Goal: Complete application form: Complete application form

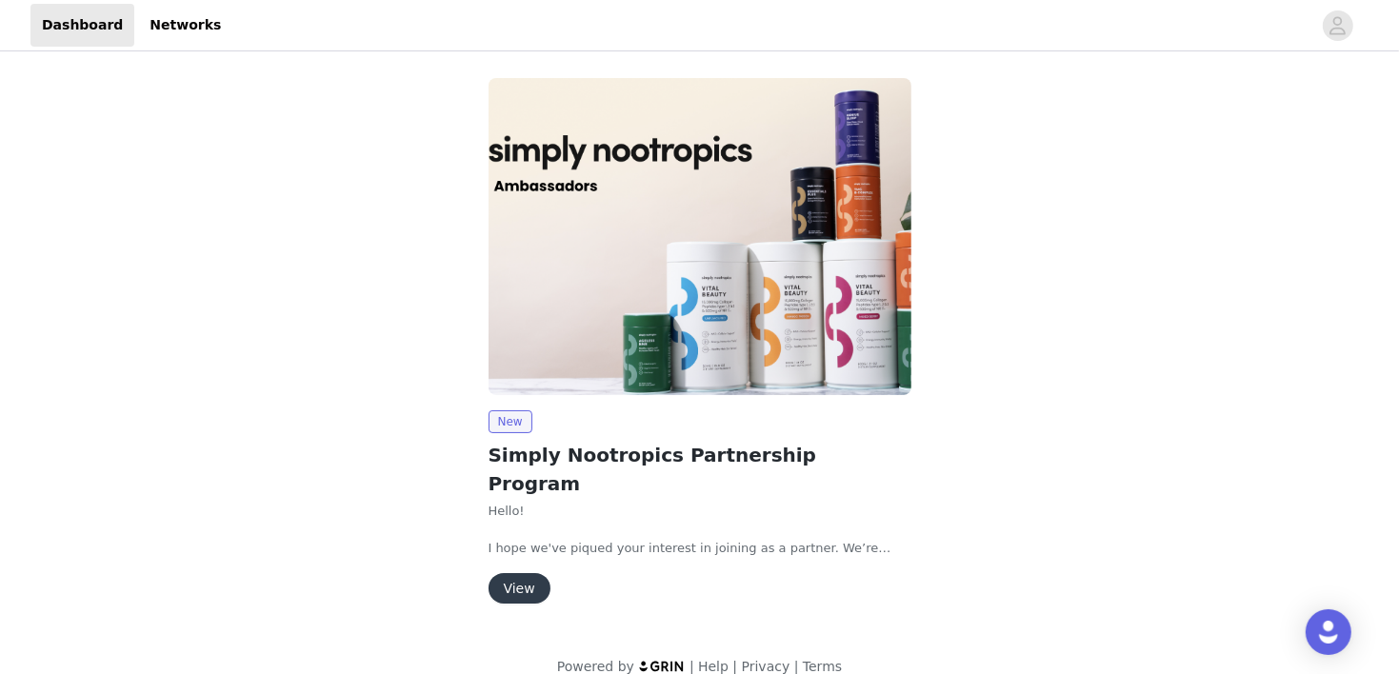
click at [332, 402] on div "New Simply Nootropics Partnership Program Hello! I hope we've piqued your inter…" at bounding box center [699, 345] width 891 height 556
click at [504, 573] on button "View" at bounding box center [519, 588] width 62 height 30
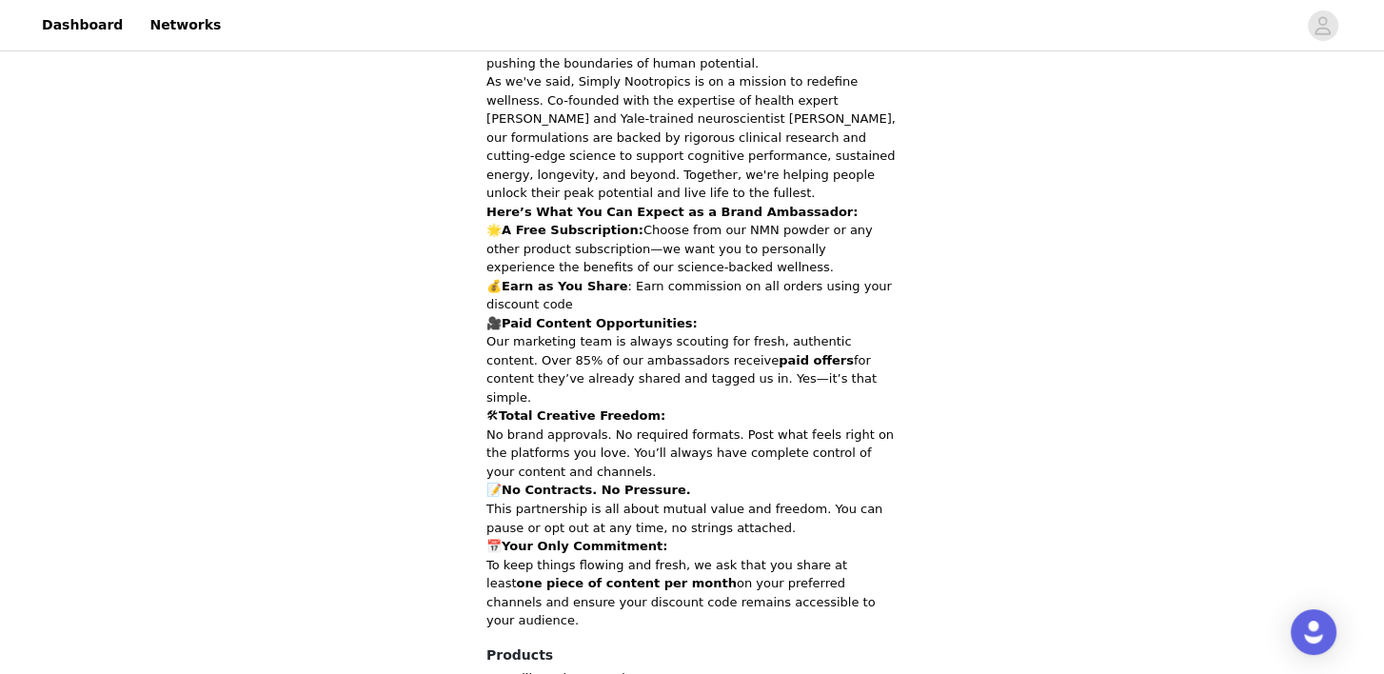
scroll to position [532, 0]
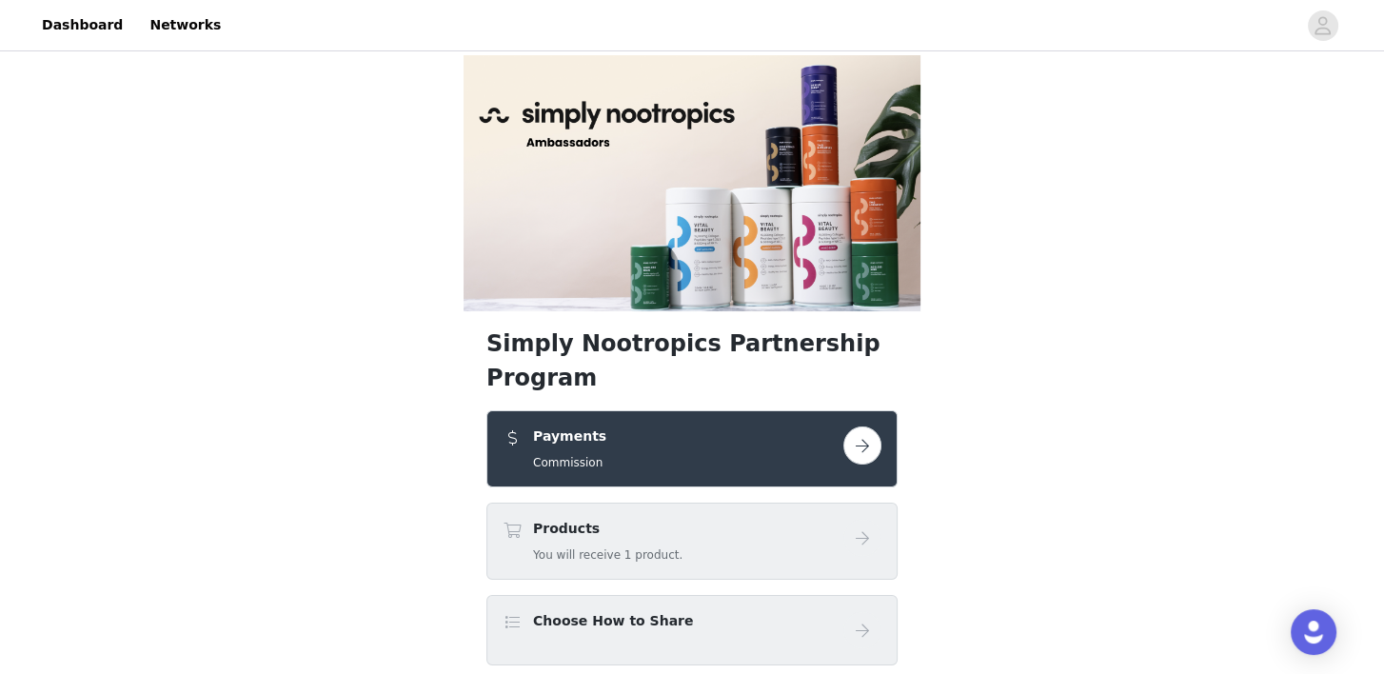
click at [869, 427] on button "button" at bounding box center [862, 446] width 38 height 38
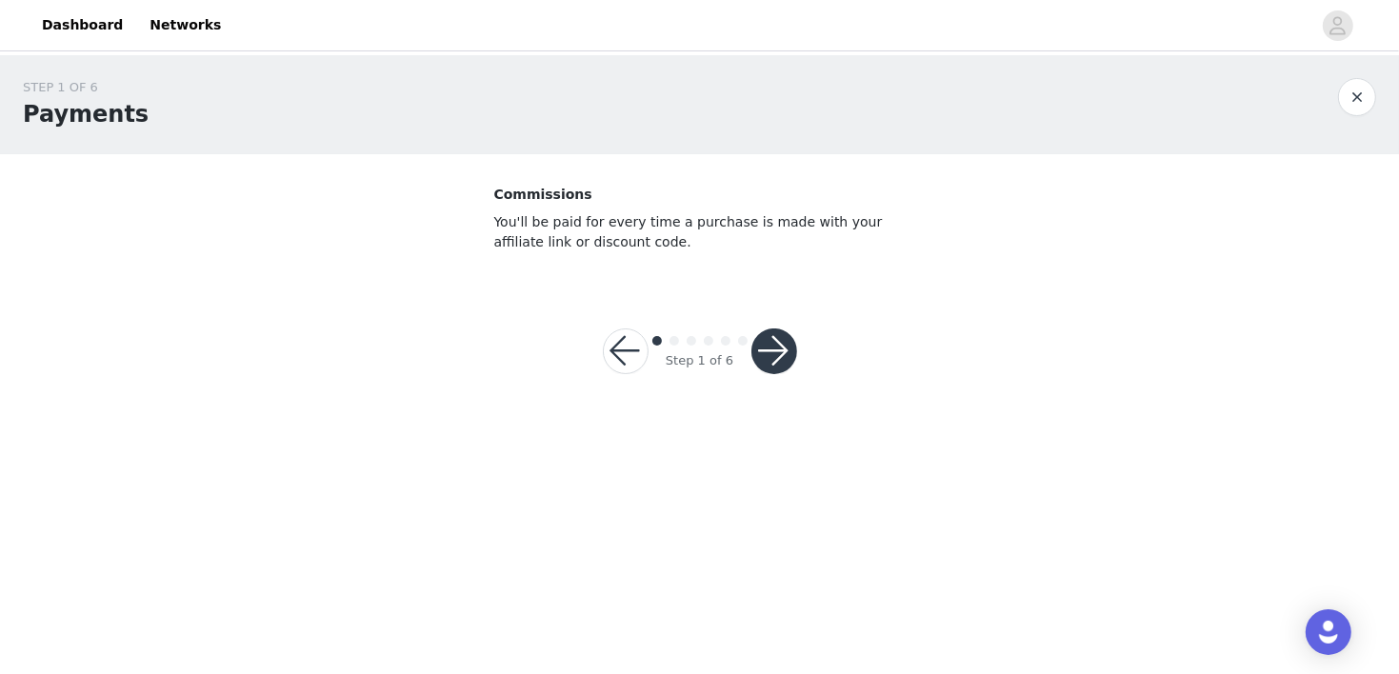
click at [762, 351] on button "button" at bounding box center [774, 351] width 46 height 46
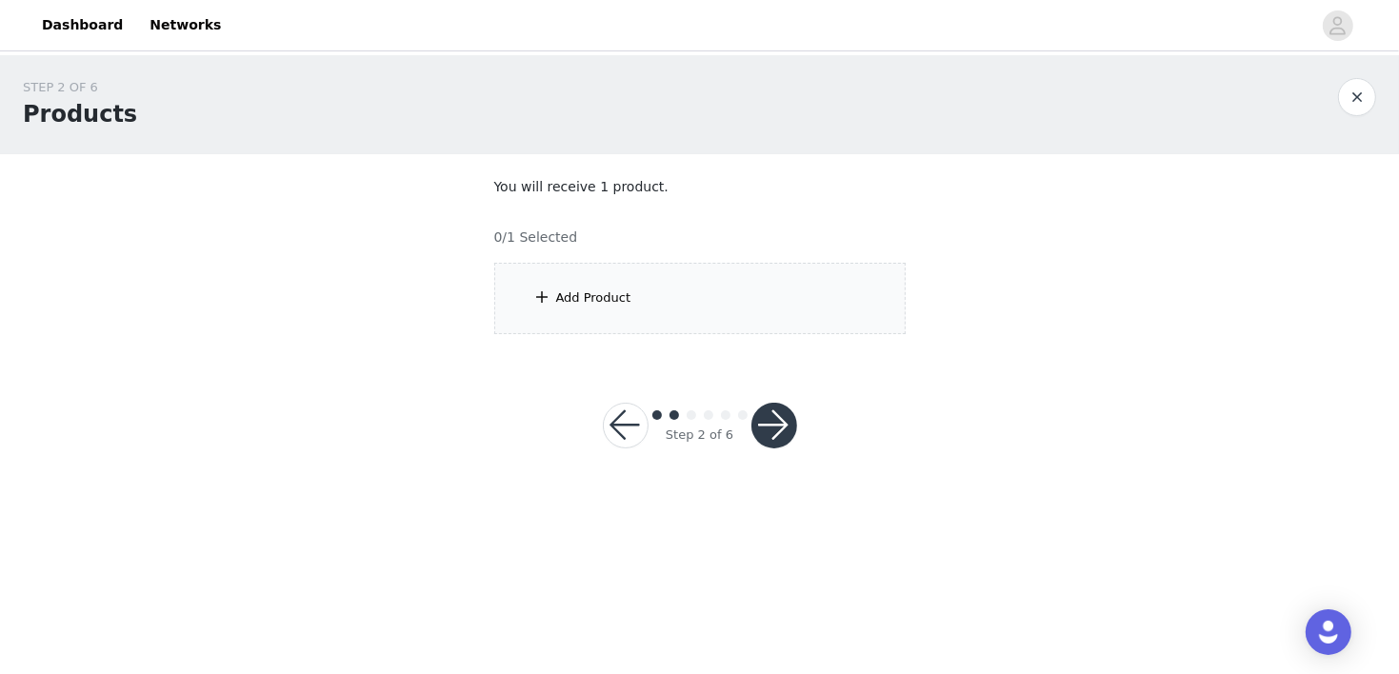
click at [751, 300] on div "Add Product" at bounding box center [699, 298] width 411 height 71
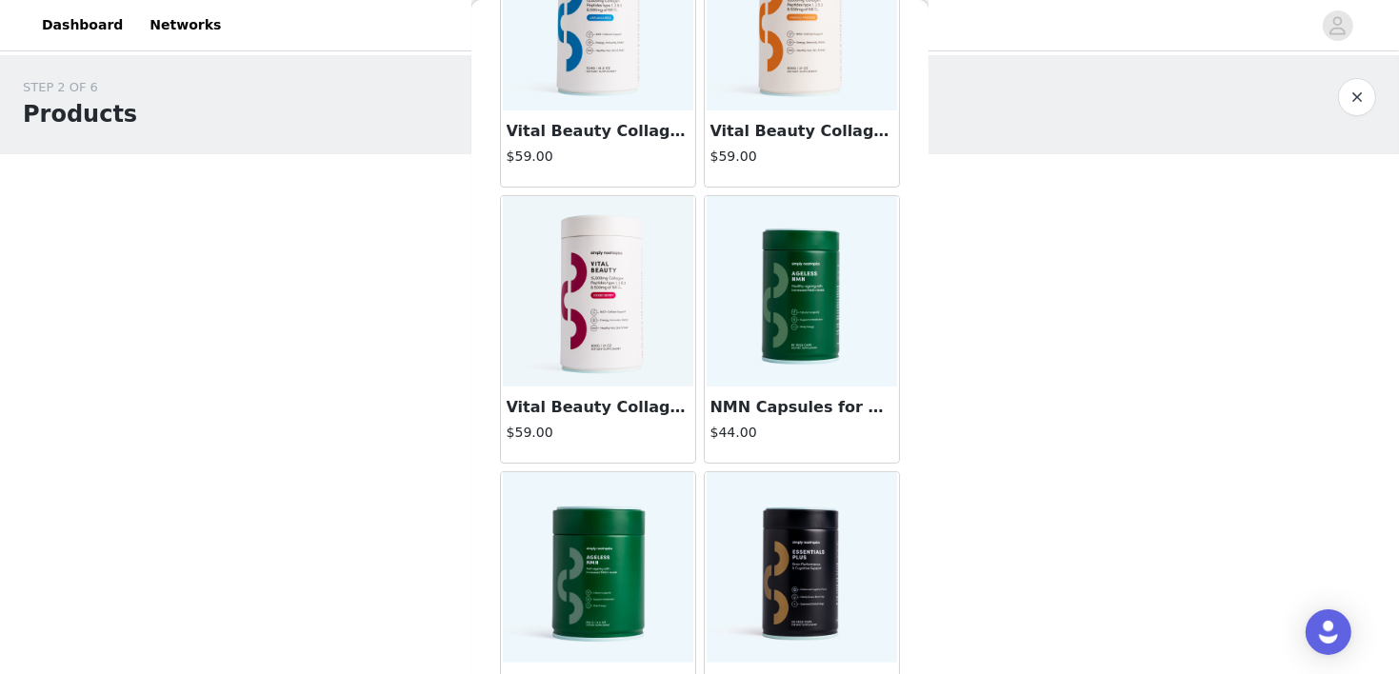
scroll to position [244, 0]
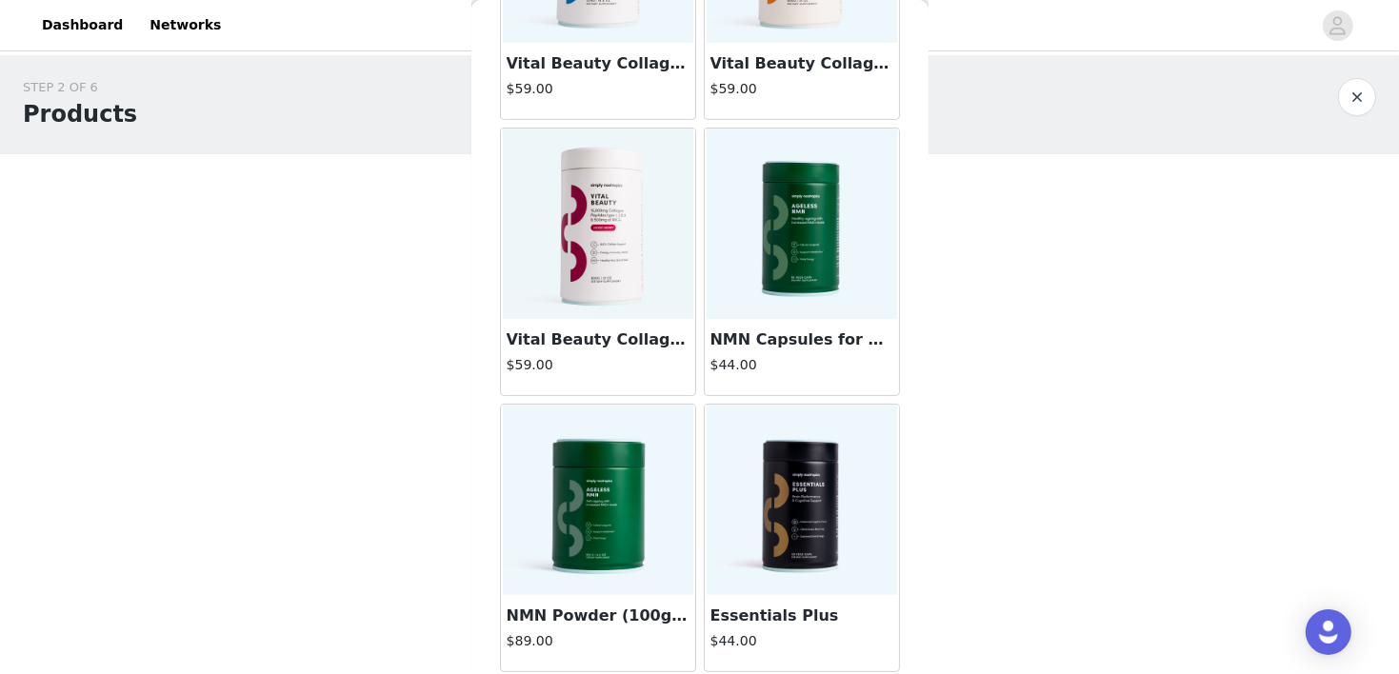
click at [800, 496] on img at bounding box center [801, 500] width 190 height 190
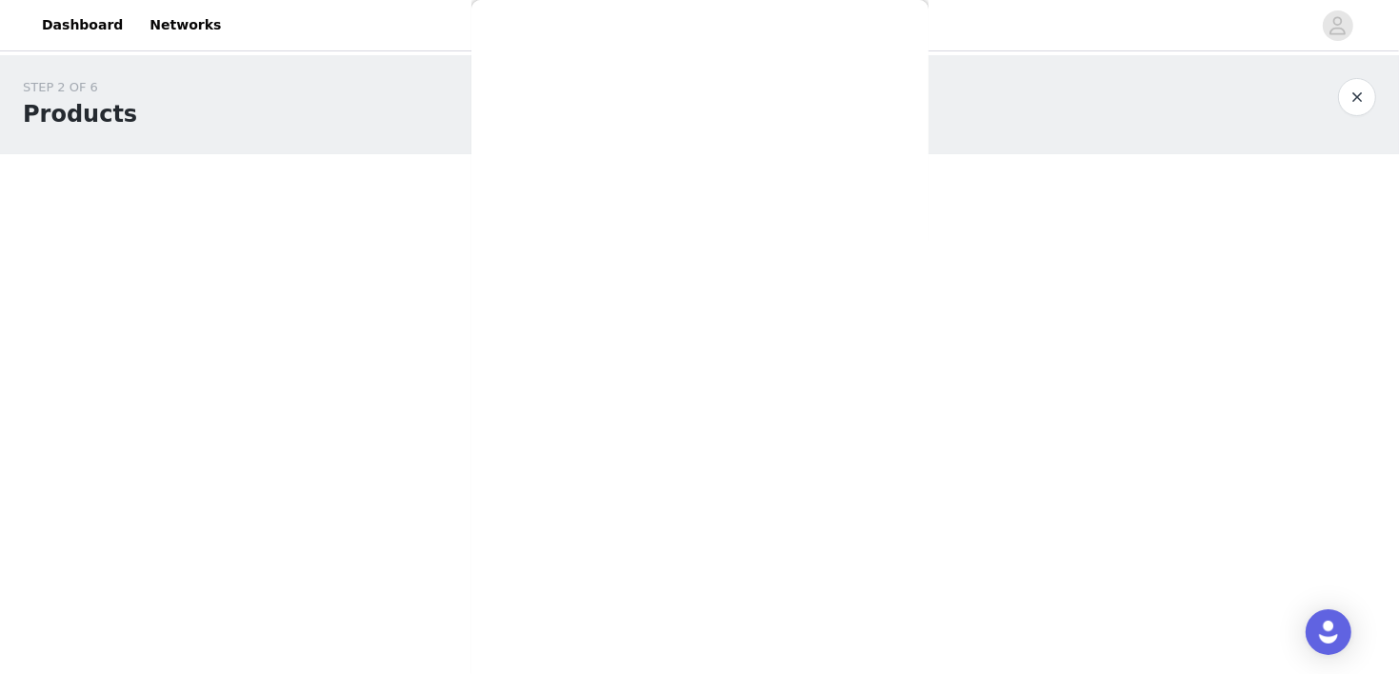
scroll to position [0, 0]
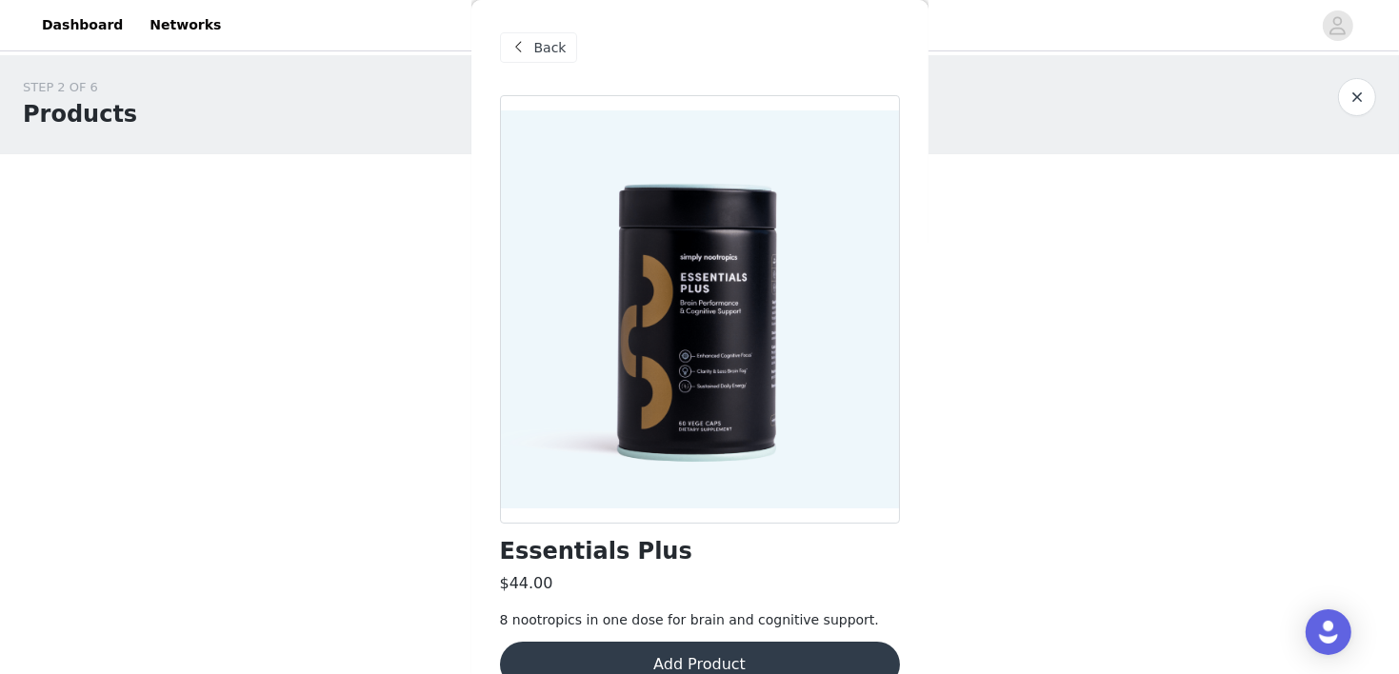
click at [880, 337] on div at bounding box center [700, 309] width 400 height 428
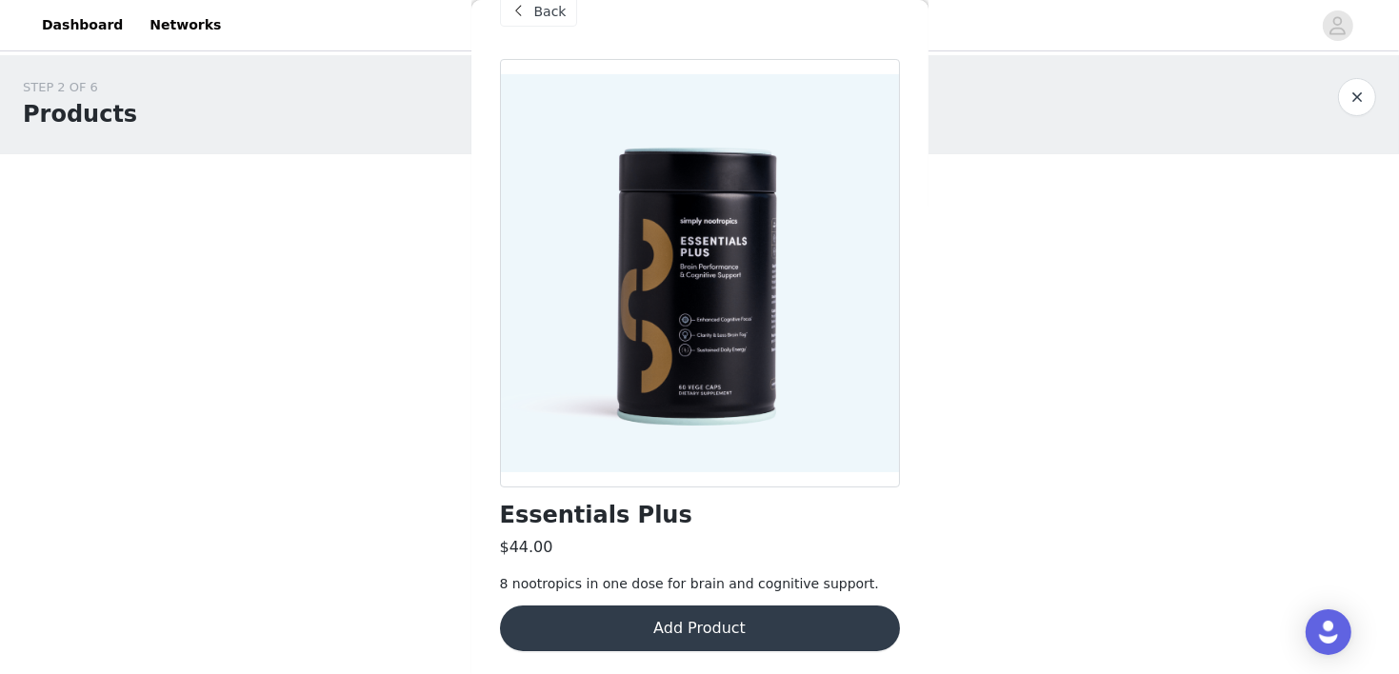
click at [517, 12] on span at bounding box center [518, 11] width 23 height 23
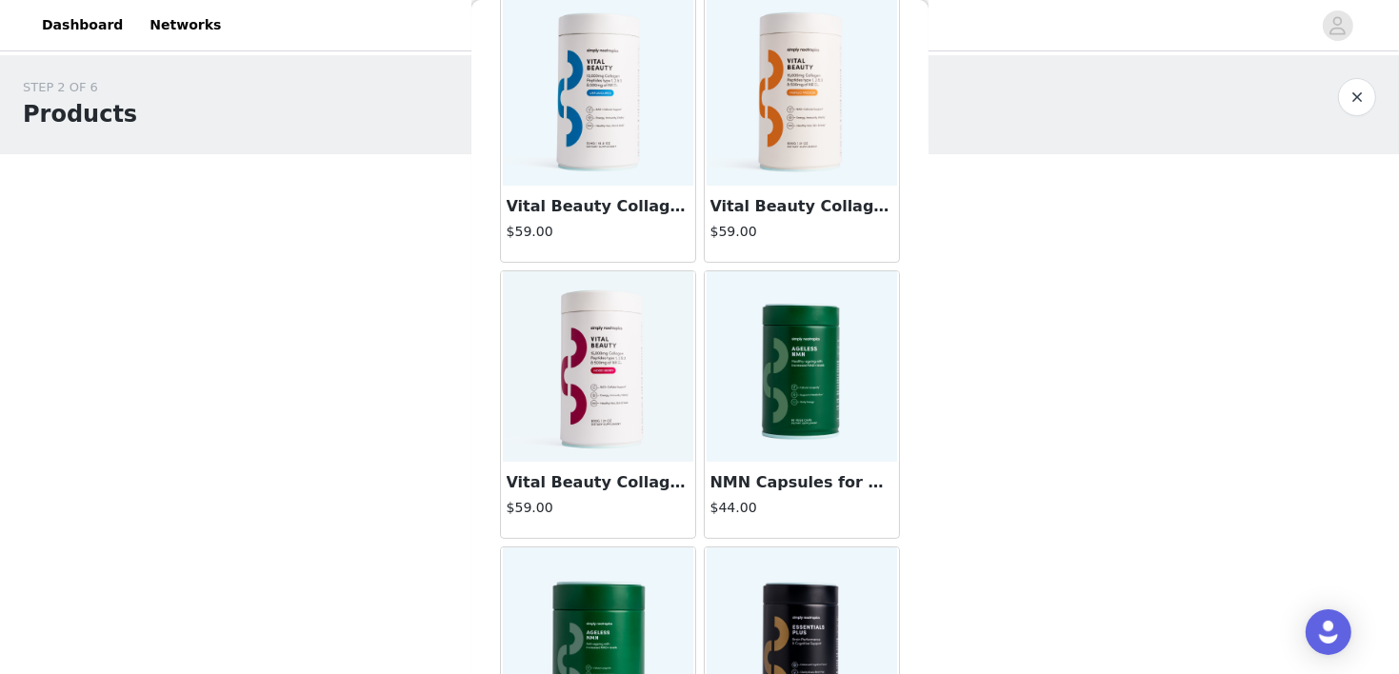
scroll to position [244, 0]
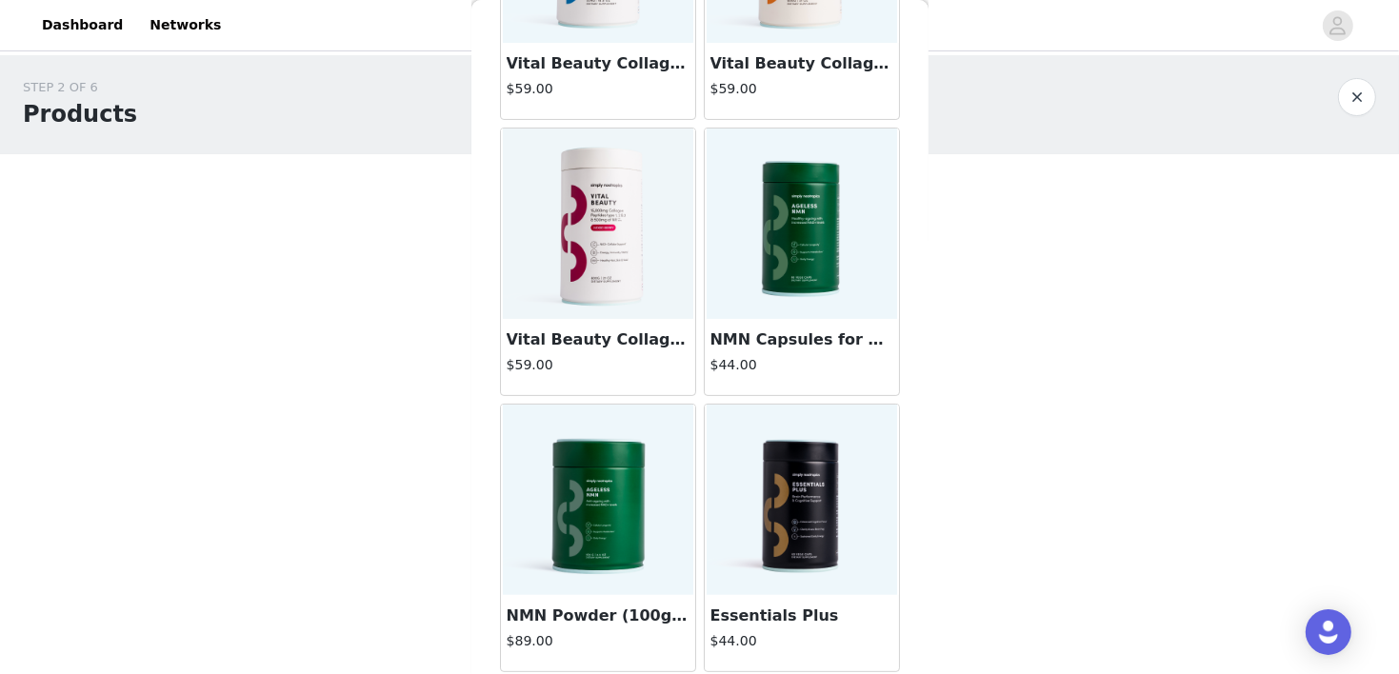
click at [573, 510] on img at bounding box center [598, 500] width 190 height 190
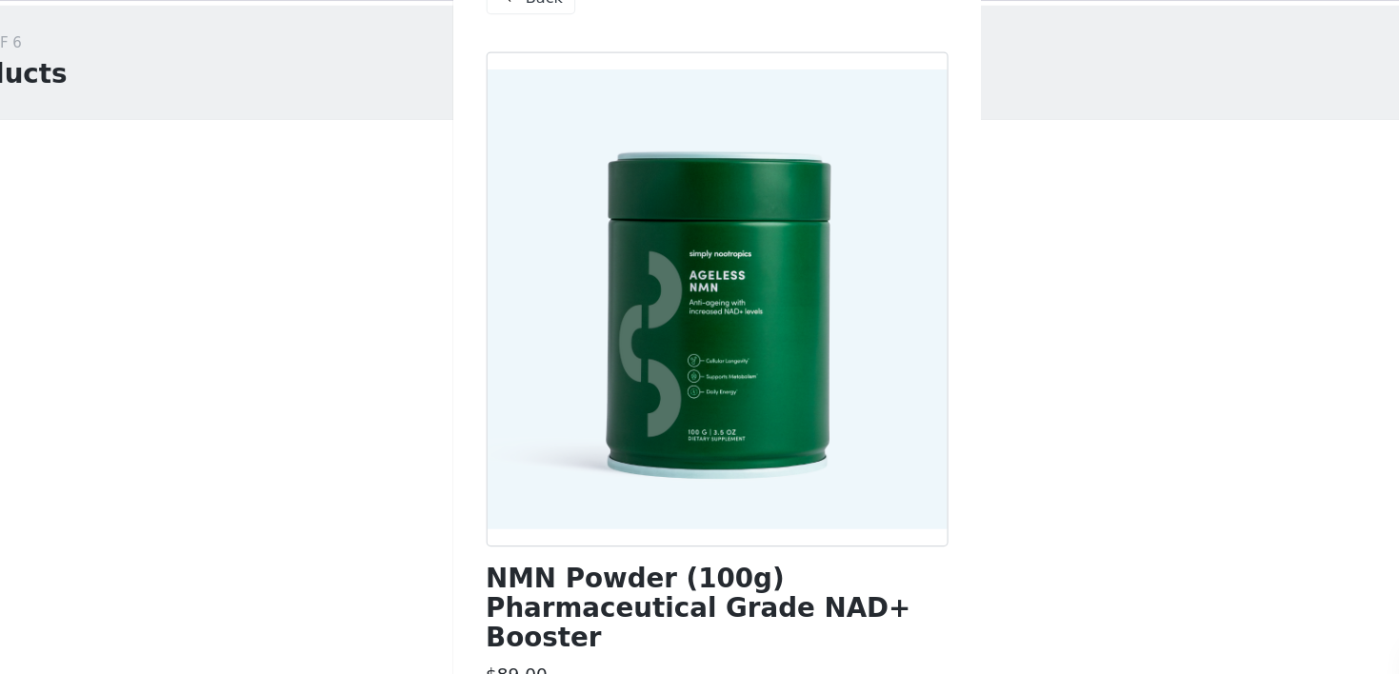
scroll to position [6, 0]
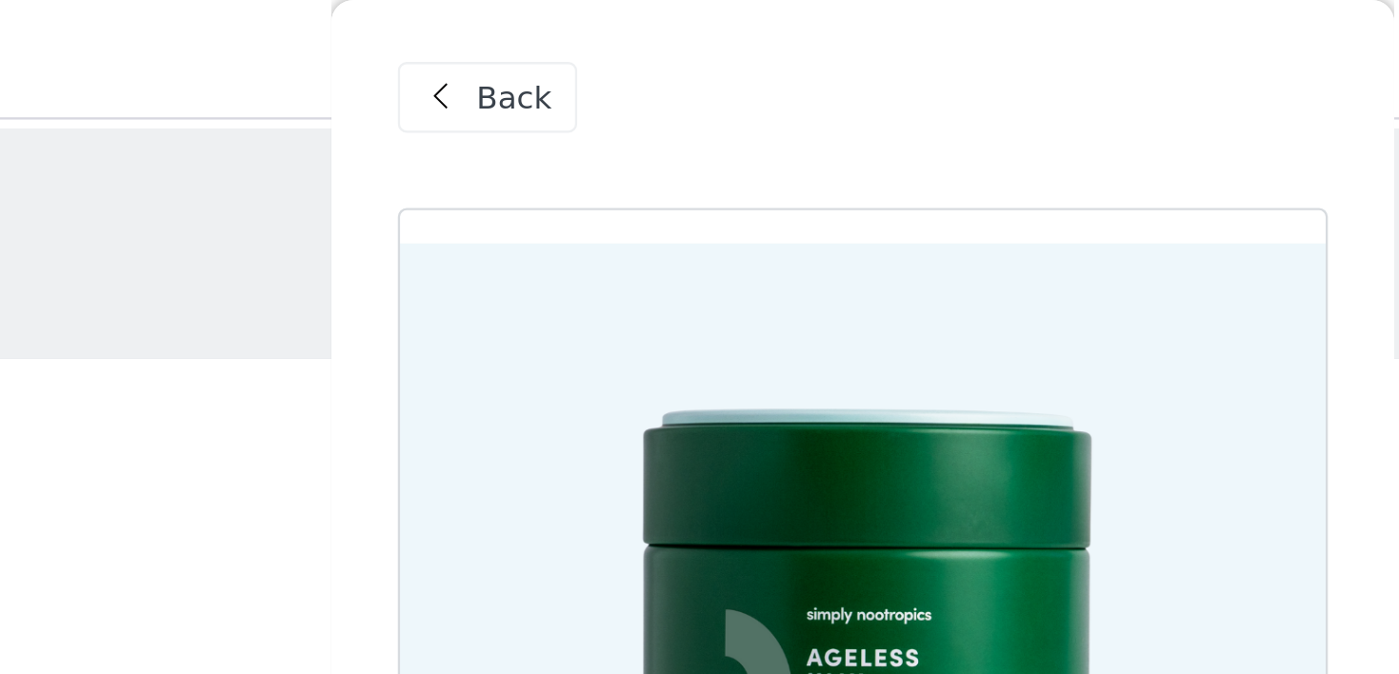
click at [524, 39] on span at bounding box center [518, 41] width 23 height 23
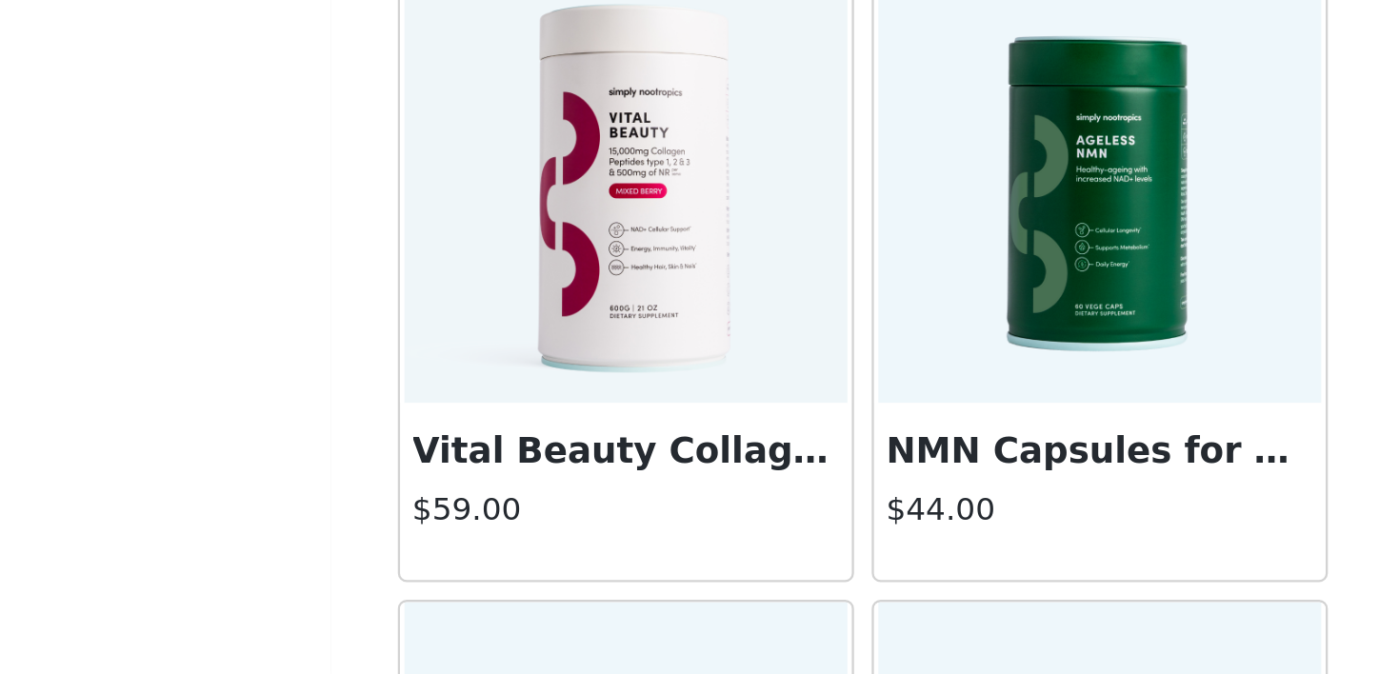
click at [732, 493] on img at bounding box center [801, 462] width 190 height 190
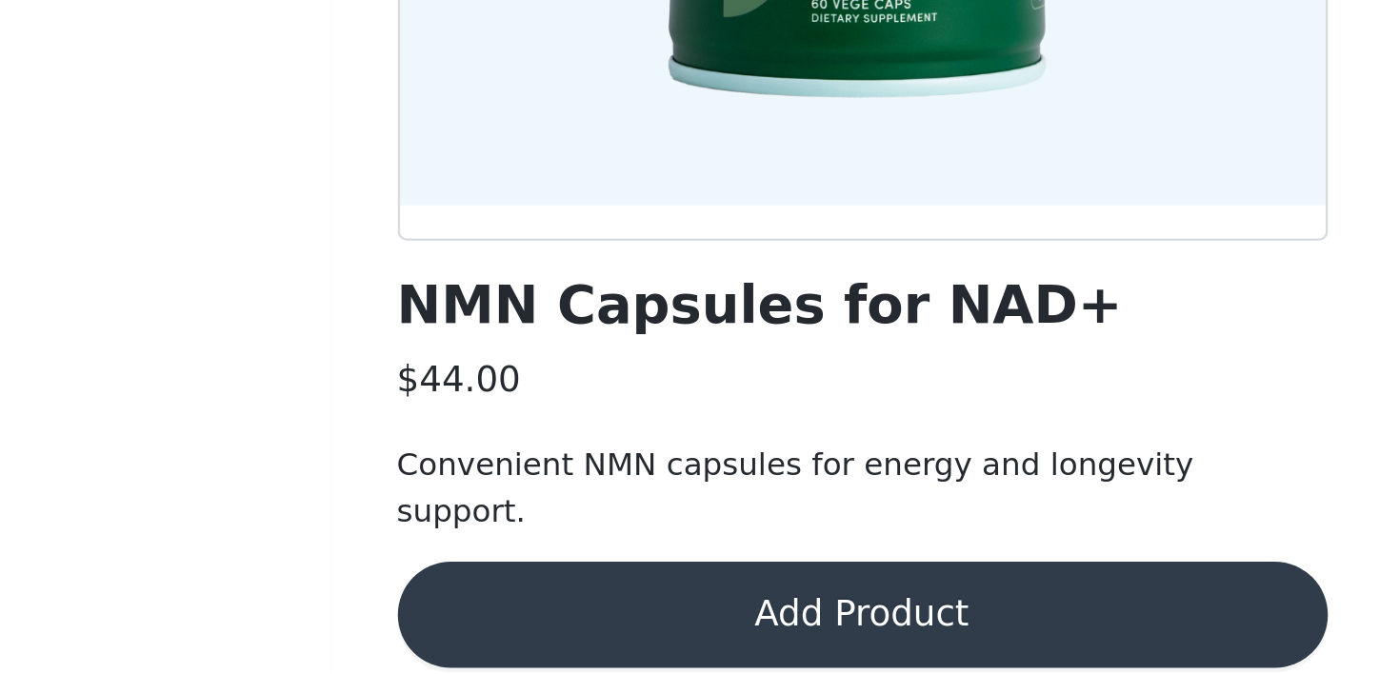
scroll to position [0, 0]
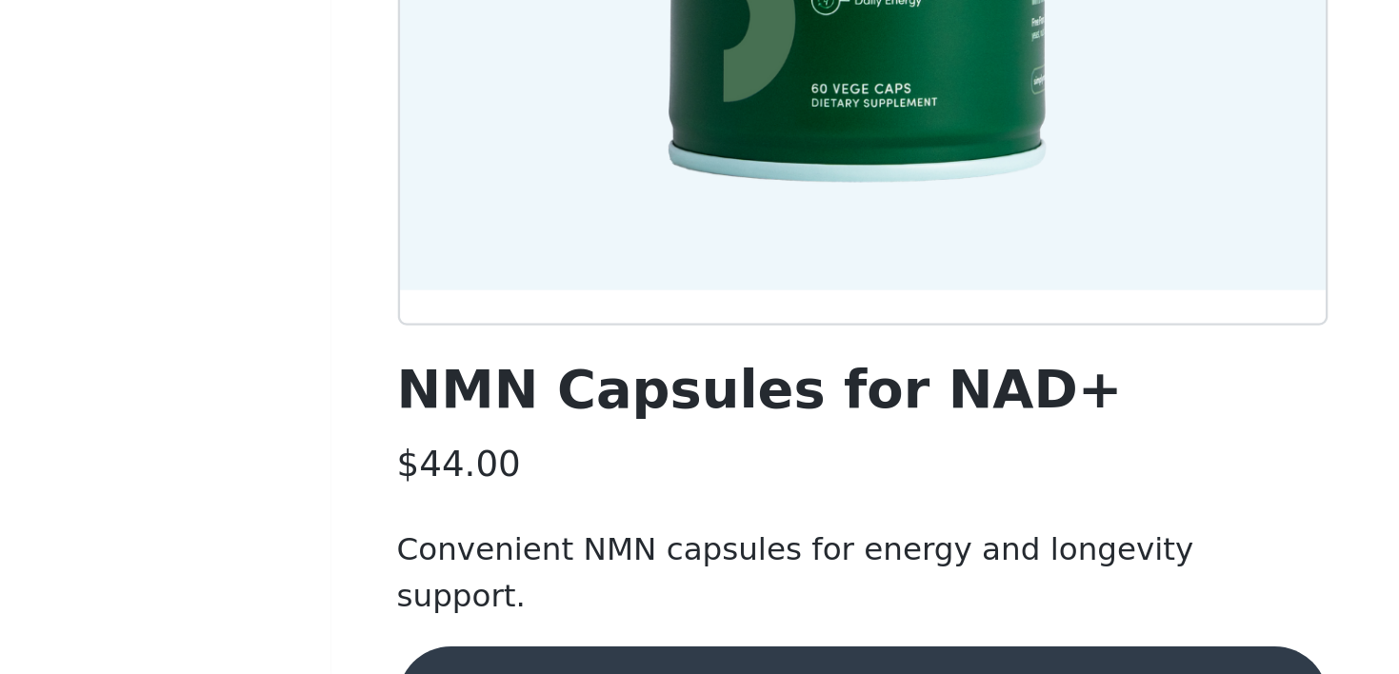
click at [418, 523] on body "Dashboard Networks STEP 2 OF 6 Products You will receive 1 product. 0/1 Selecte…" at bounding box center [699, 337] width 1399 height 674
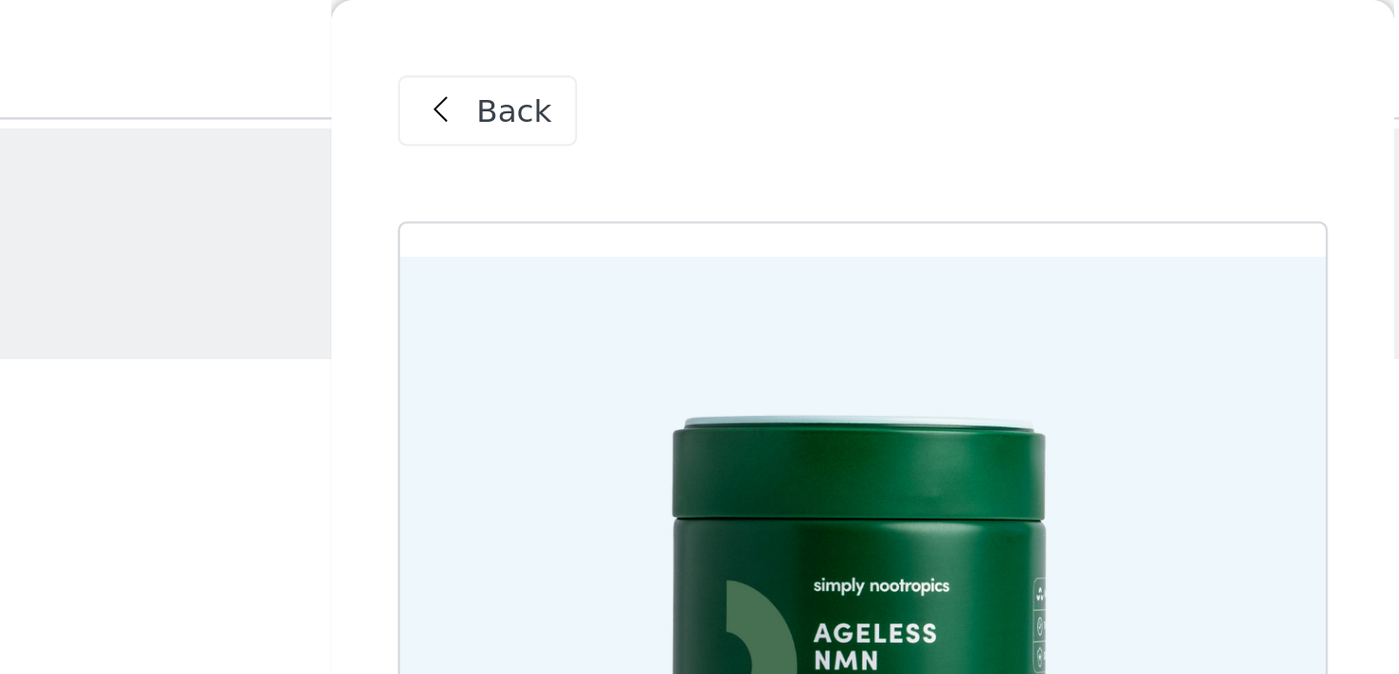
click at [562, 39] on div "Back" at bounding box center [538, 47] width 77 height 30
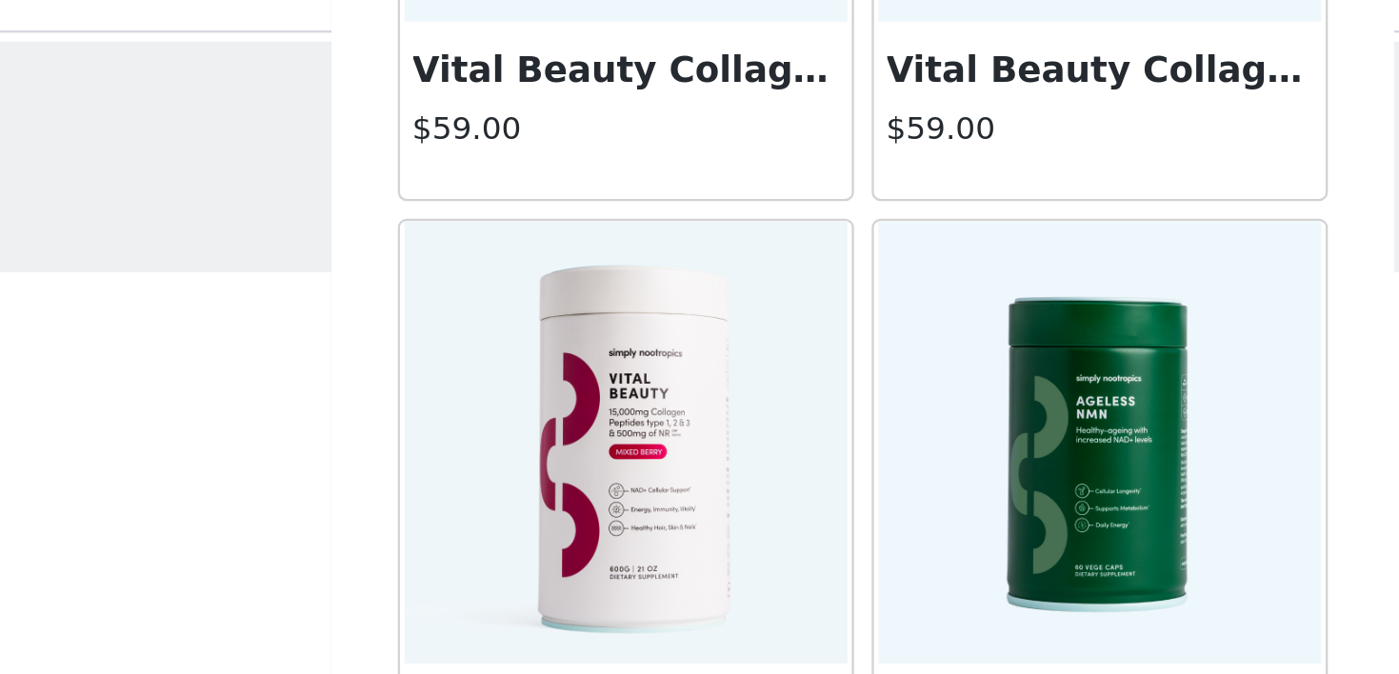
scroll to position [244, 0]
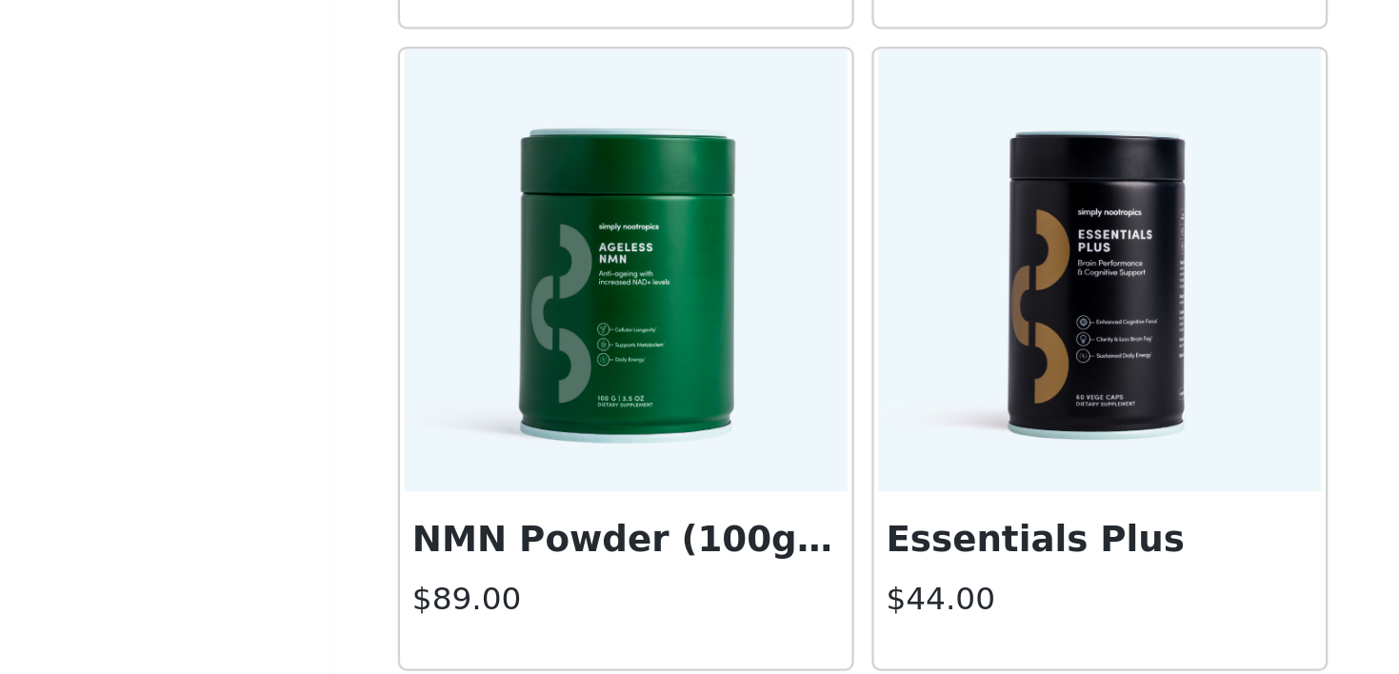
click at [564, 543] on img at bounding box center [598, 500] width 190 height 190
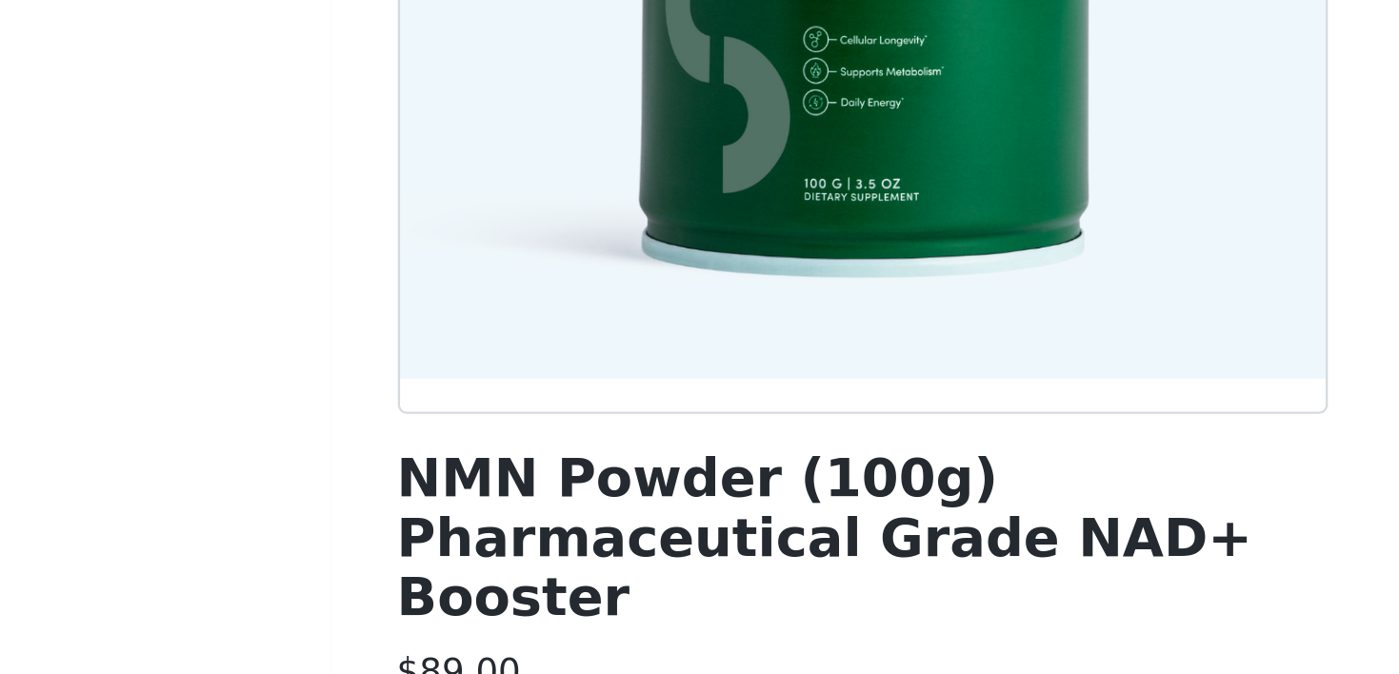
scroll to position [62, 0]
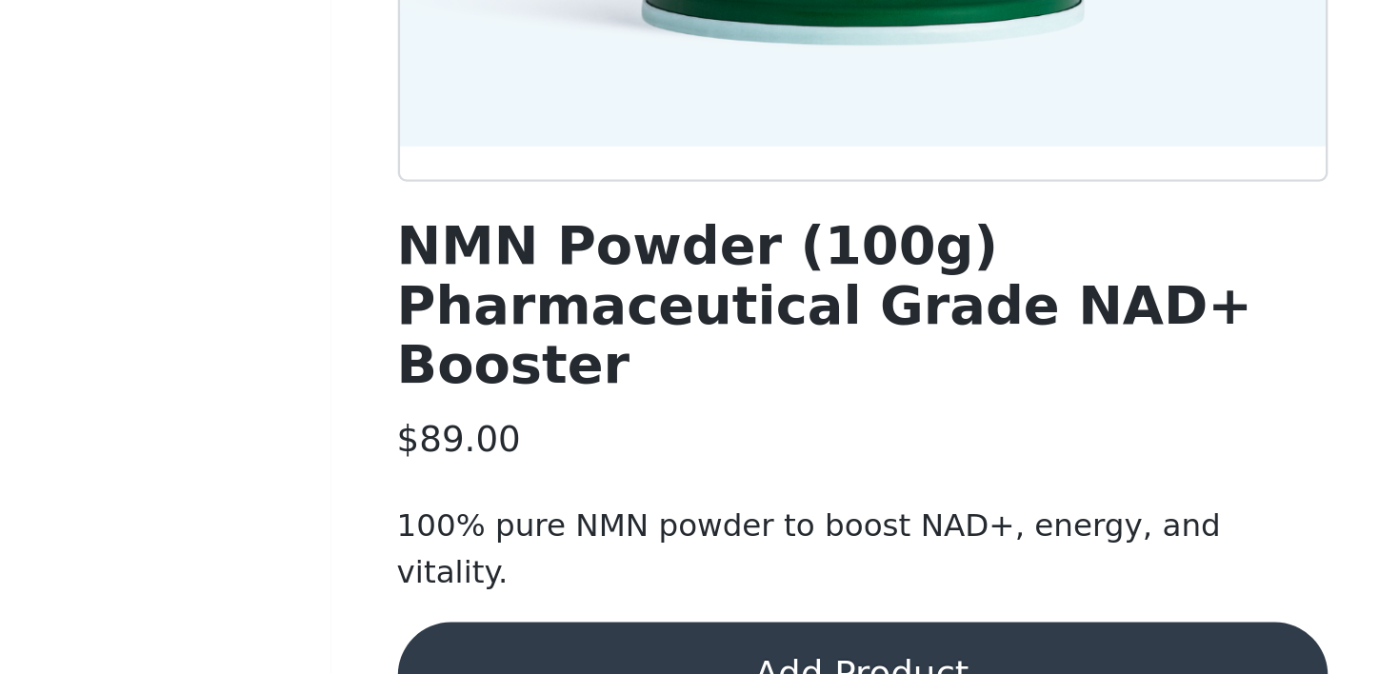
click at [596, 651] on button "Add Product" at bounding box center [700, 674] width 400 height 46
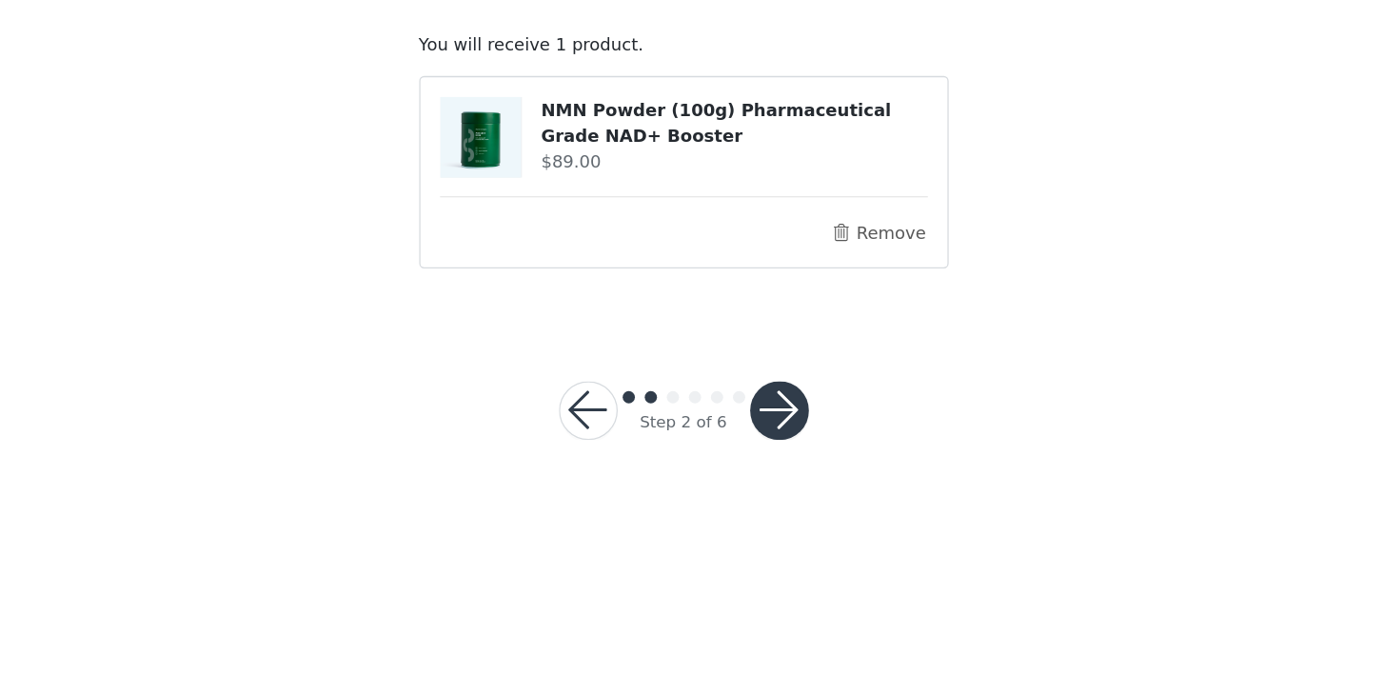
scroll to position [0, 0]
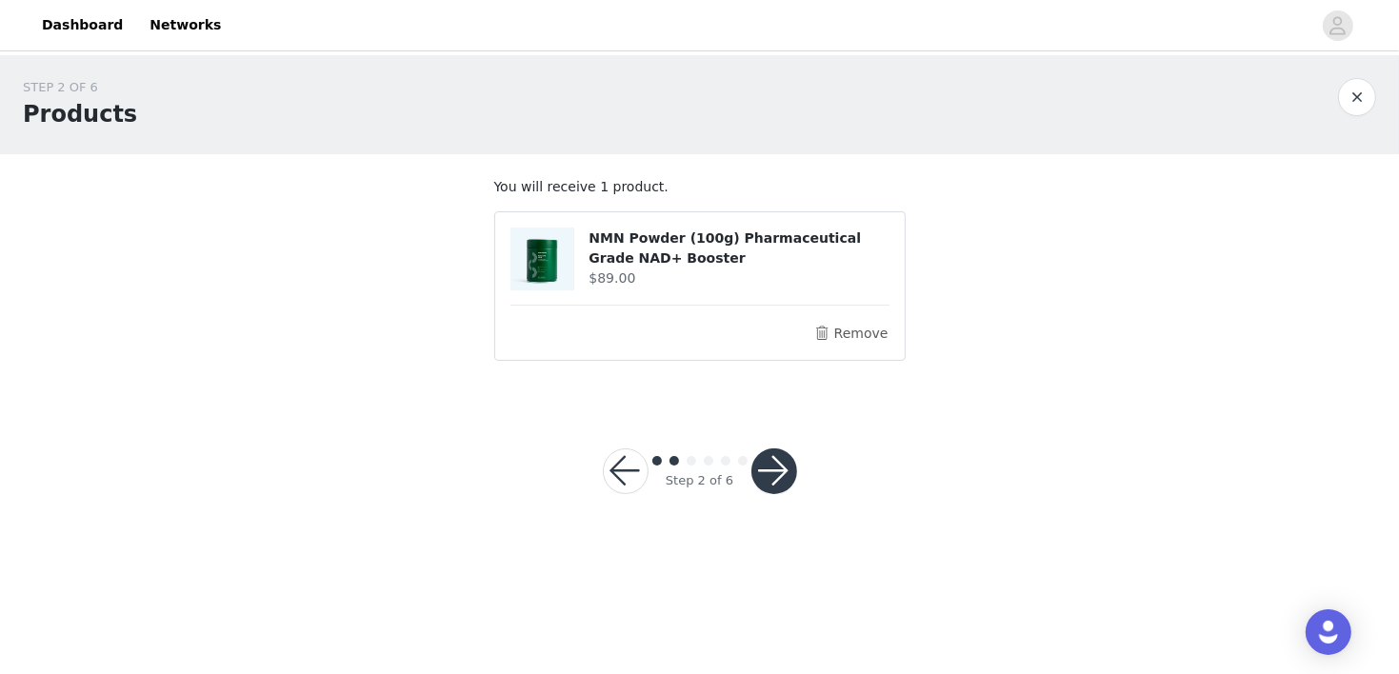
click at [779, 480] on button "button" at bounding box center [774, 471] width 46 height 46
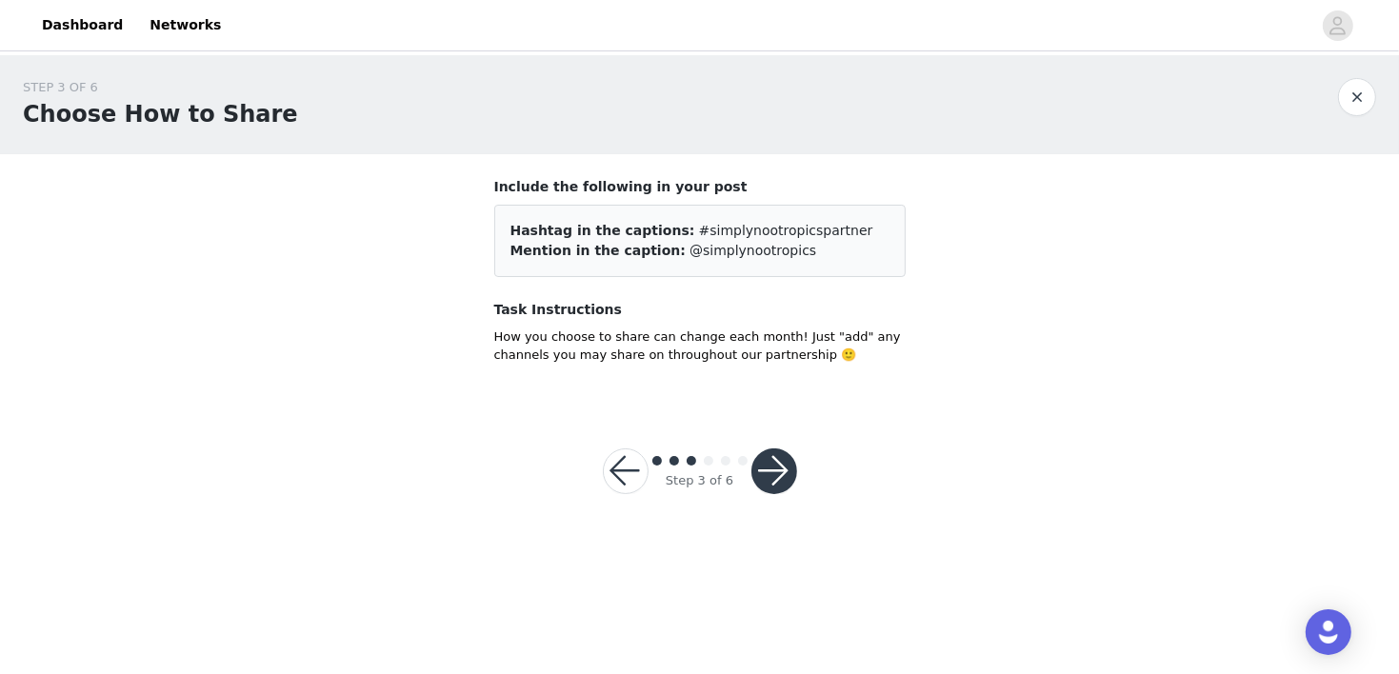
click at [779, 480] on button "button" at bounding box center [774, 471] width 46 height 46
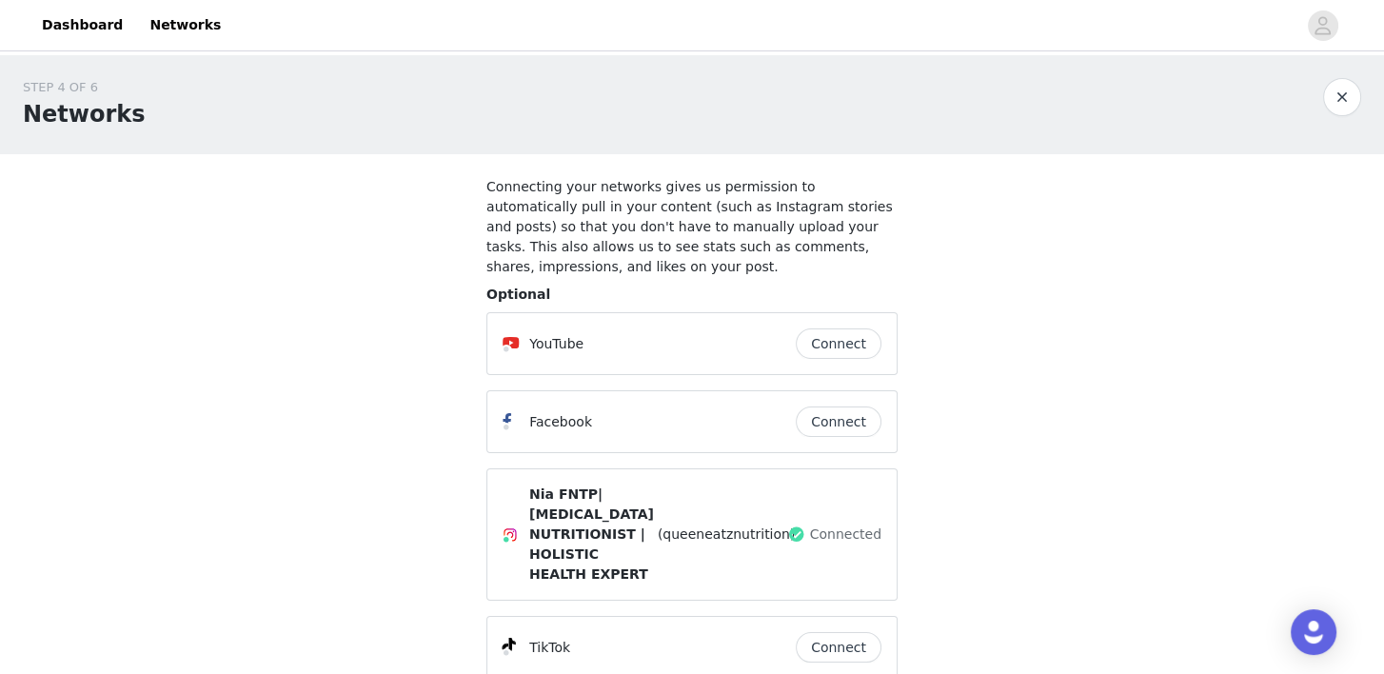
click at [972, 527] on div "STEP 4 OF 6 Networks Connecting your networks gives us permission to automatica…" at bounding box center [692, 386] width 1384 height 662
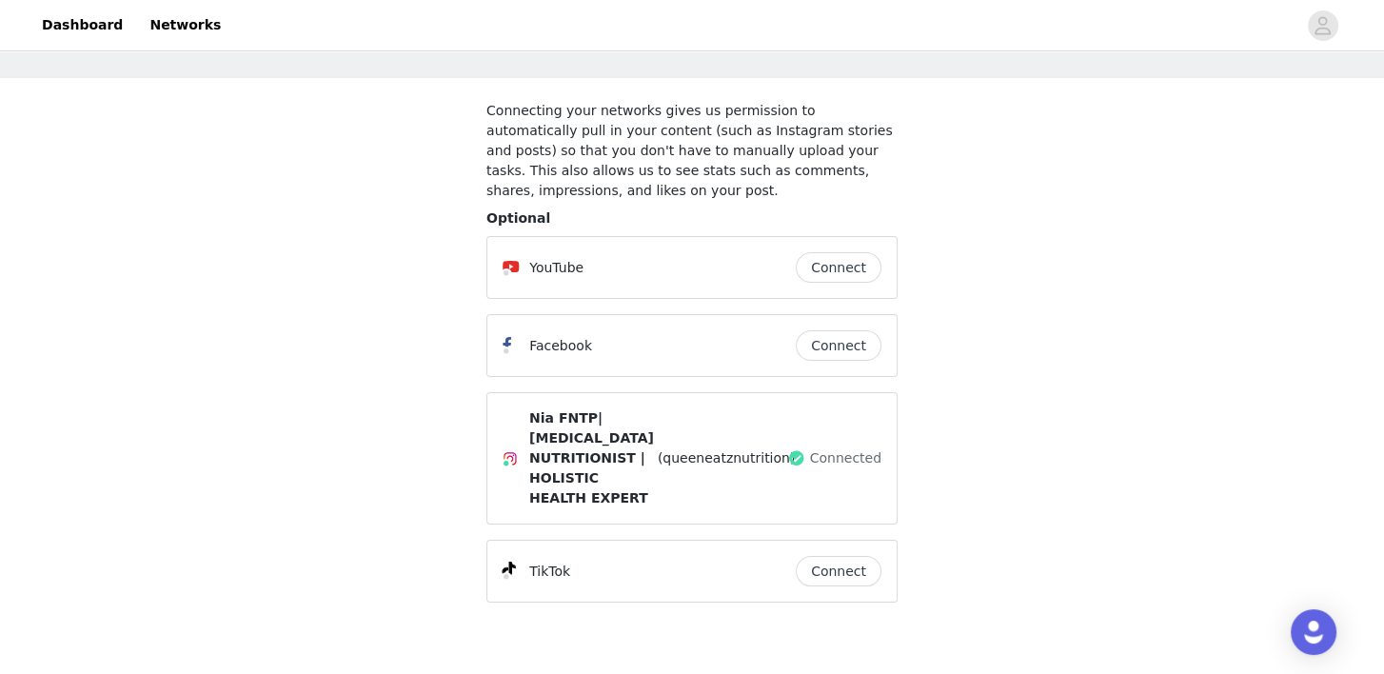
scroll to position [114, 0]
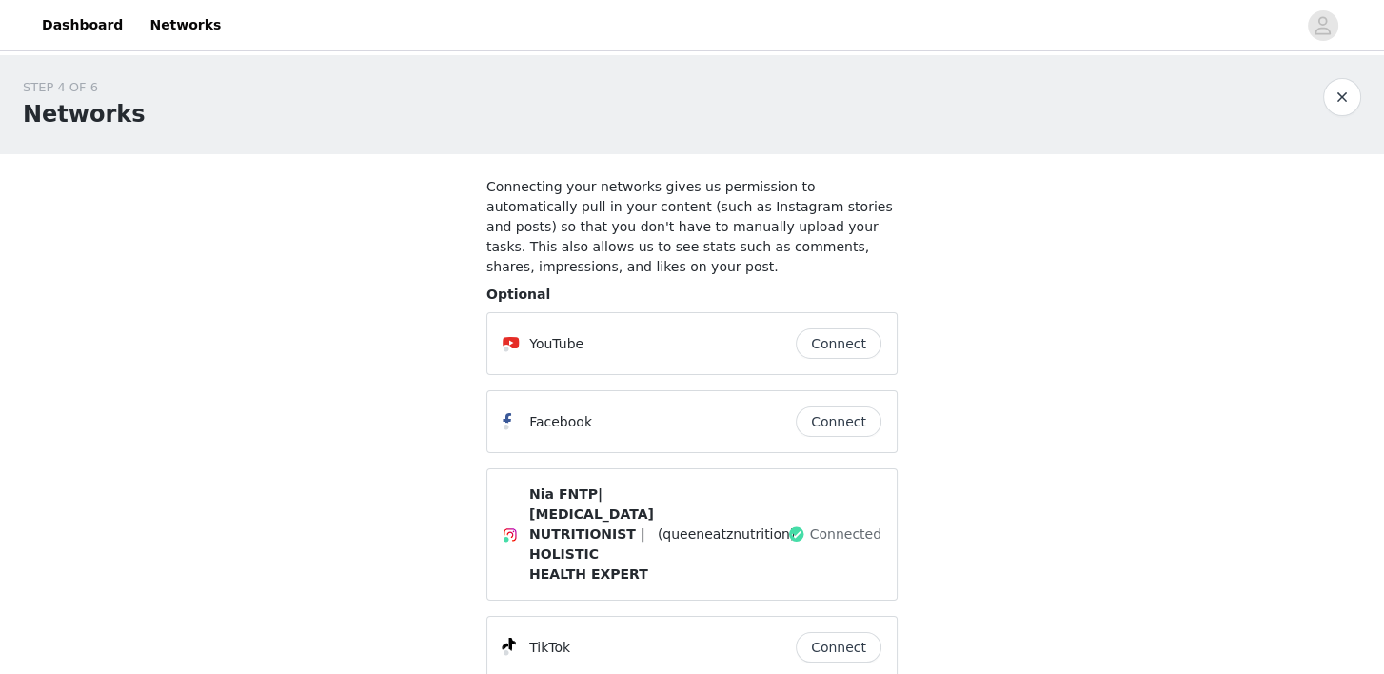
click at [960, 446] on div "STEP 4 OF 6 Networks Connecting your networks gives us permission to automatica…" at bounding box center [692, 386] width 1384 height 662
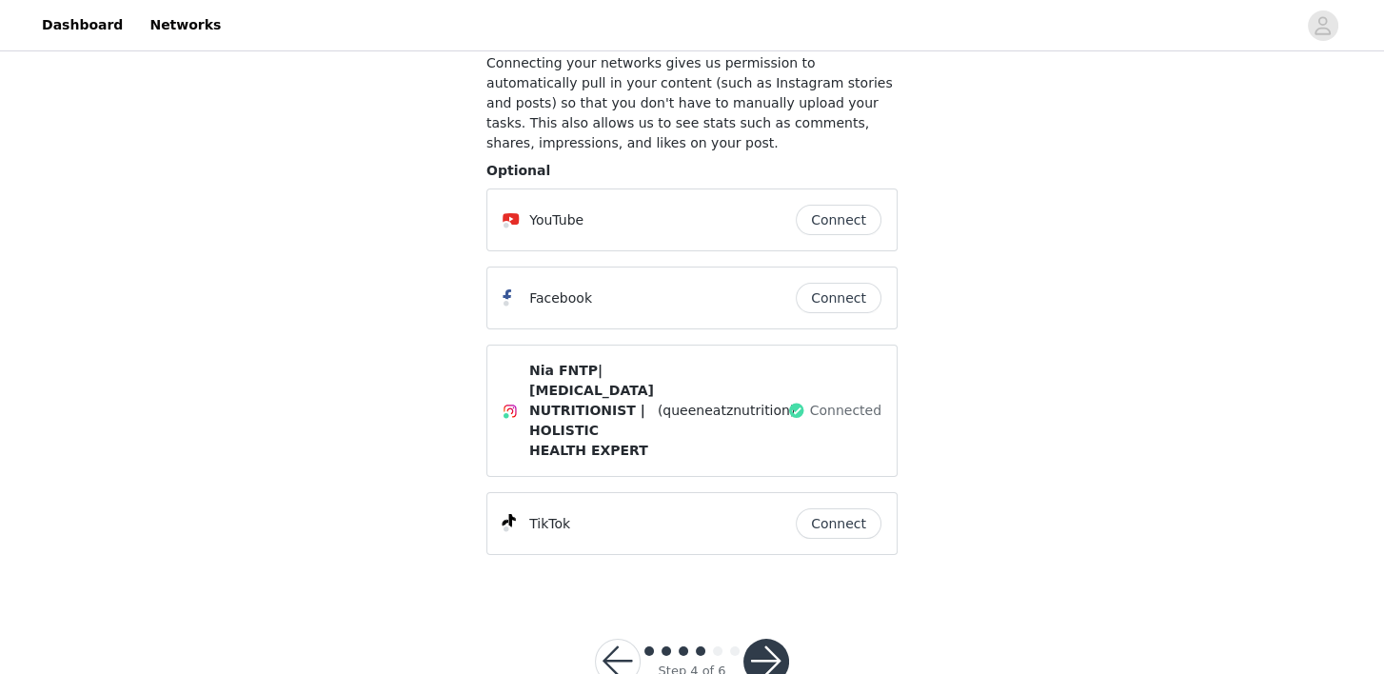
scroll to position [137, 0]
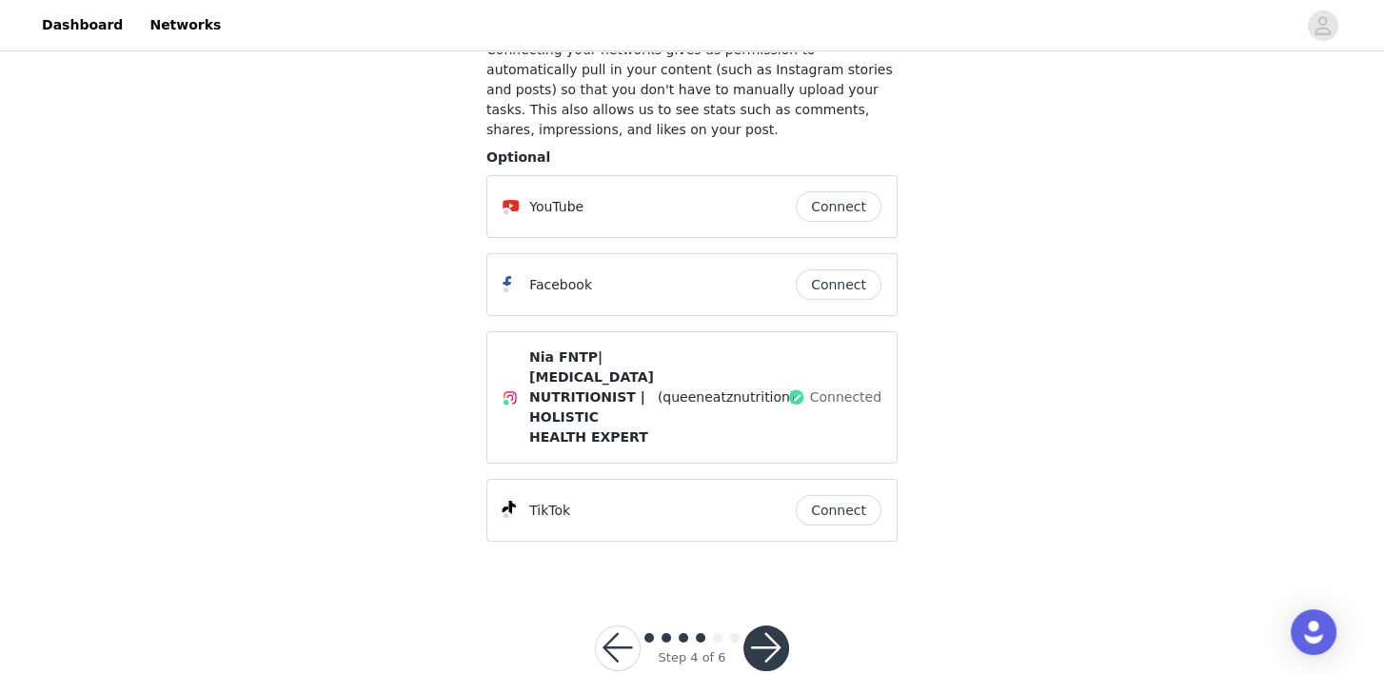
click at [762, 625] on button "button" at bounding box center [767, 648] width 46 height 46
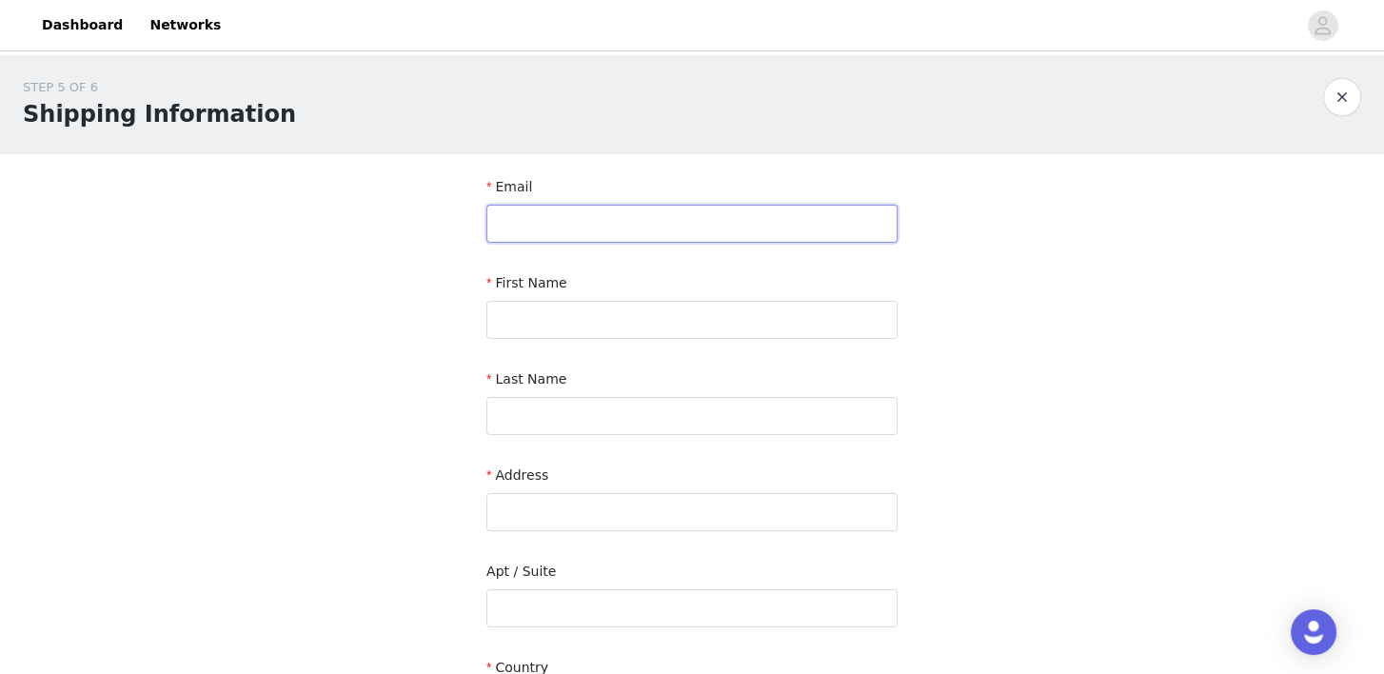
click at [764, 208] on input "text" at bounding box center [691, 224] width 411 height 38
type input "[EMAIL_ADDRESS][DOMAIN_NAME]"
click at [605, 305] on input "text" at bounding box center [691, 320] width 411 height 38
type input "[PERSON_NAME]"
click at [518, 409] on input "text" at bounding box center [691, 416] width 411 height 38
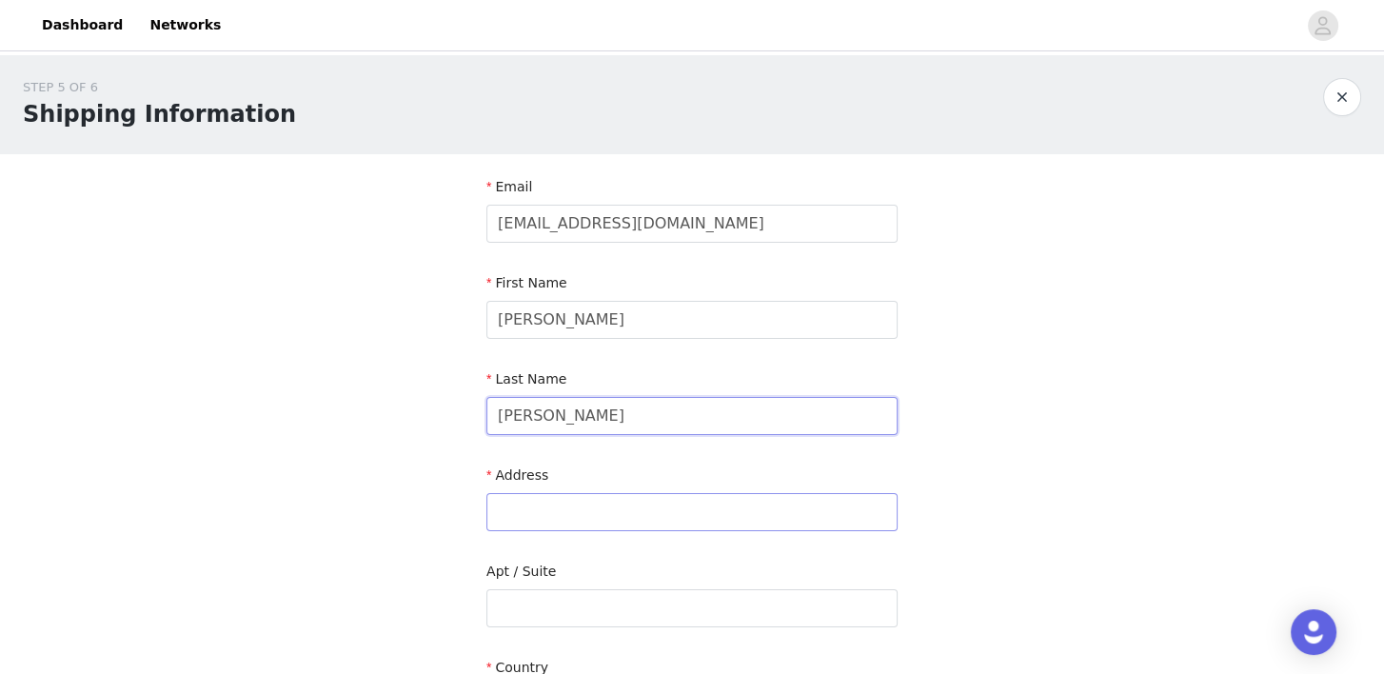
type input "[PERSON_NAME]"
click at [505, 519] on input "text" at bounding box center [691, 512] width 411 height 38
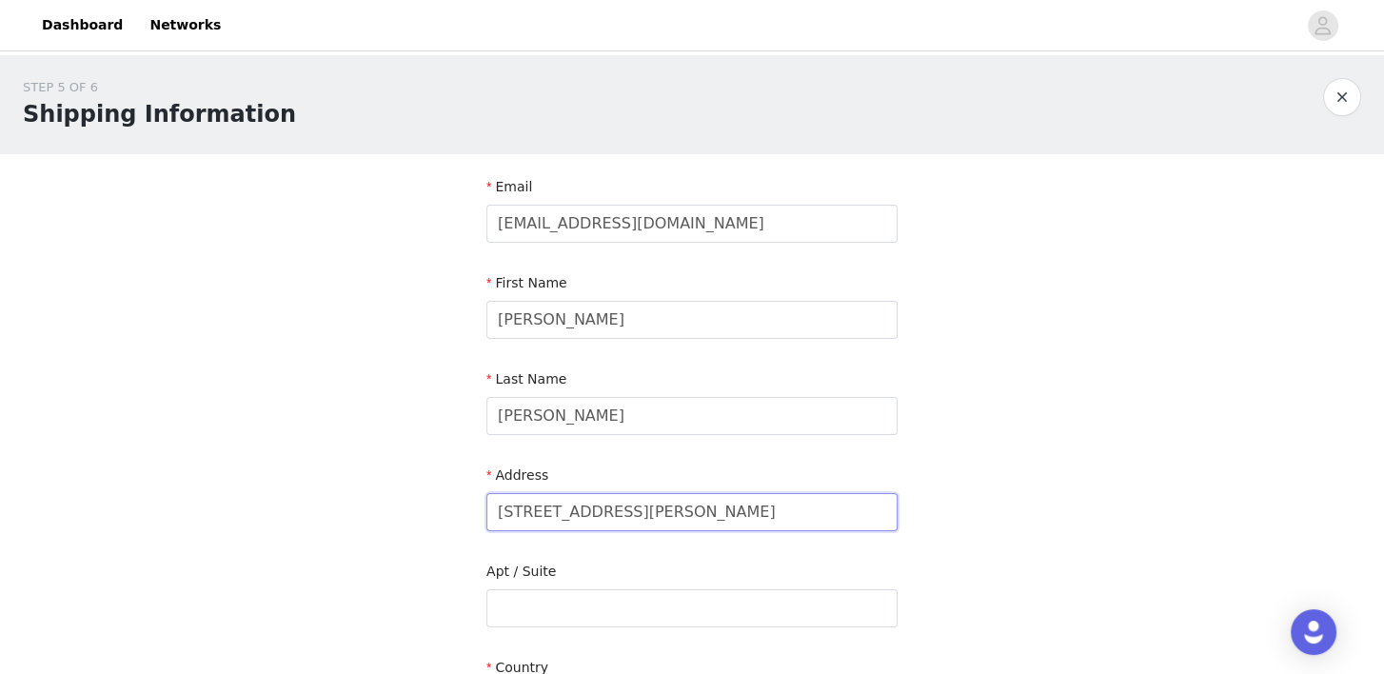
type input "[STREET_ADDRESS][PERSON_NAME]"
click at [335, 554] on div "STEP 5 OF 6 Shipping Information Email [EMAIL_ADDRESS][DOMAIN_NAME] First Name …" at bounding box center [692, 560] width 1384 height 1010
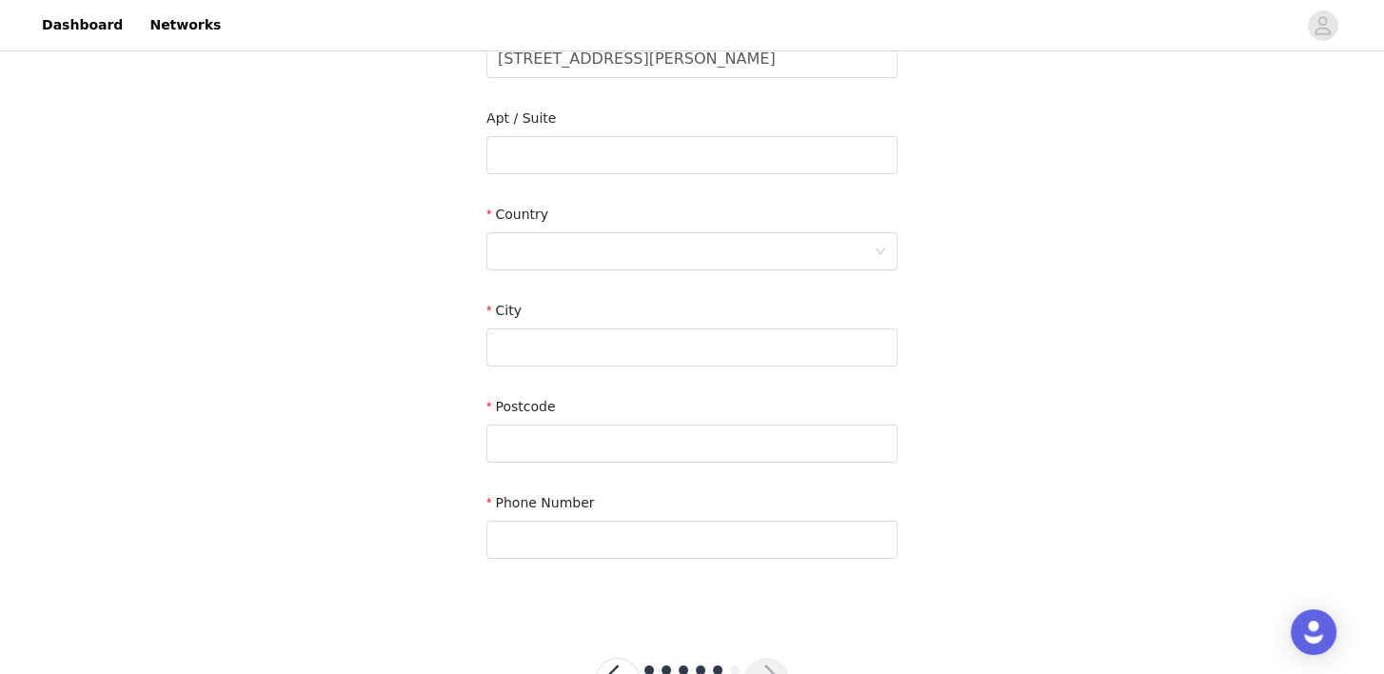
scroll to position [457, 0]
click at [592, 244] on div at bounding box center [686, 247] width 376 height 36
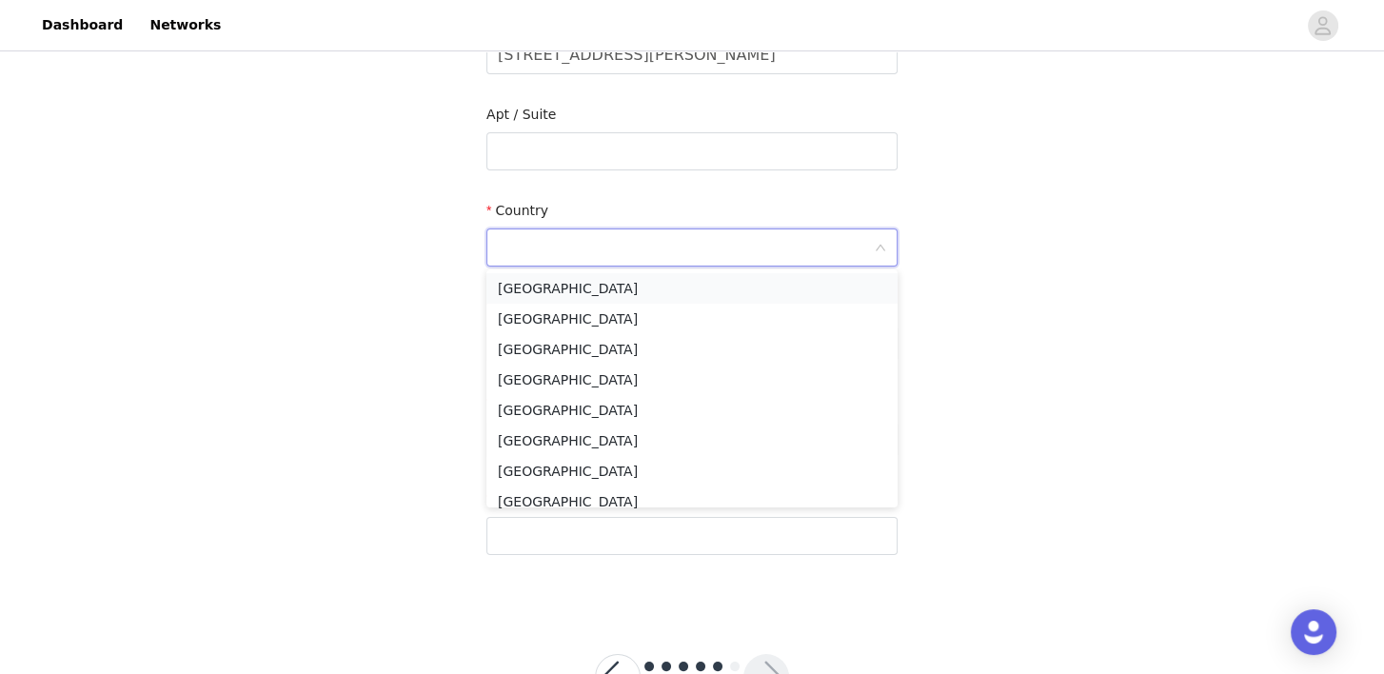
click at [582, 275] on li "[GEOGRAPHIC_DATA]" at bounding box center [691, 288] width 411 height 30
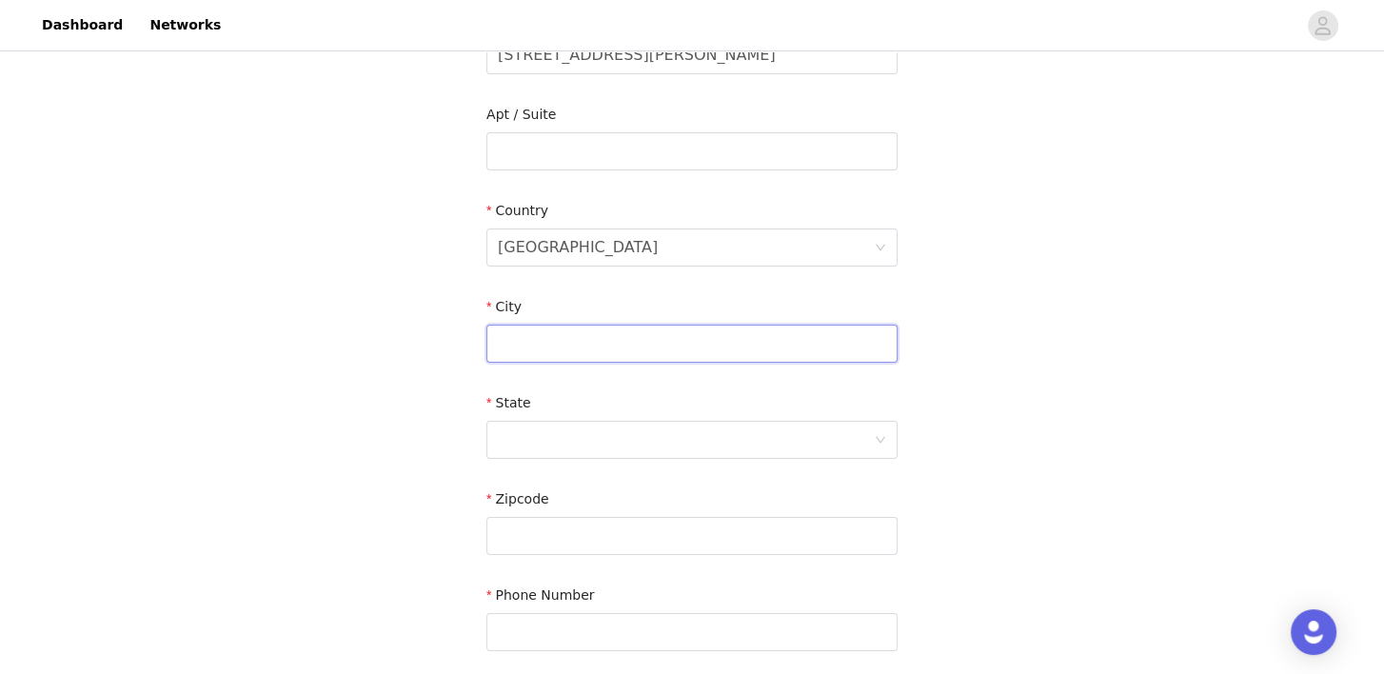
click at [536, 344] on input "text" at bounding box center [691, 344] width 411 height 38
type input "Phoenix"
click at [350, 402] on div "STEP 5 OF 6 Shipping Information Email [EMAIL_ADDRESS][DOMAIN_NAME] First Name …" at bounding box center [692, 151] width 1384 height 1106
click at [523, 439] on div at bounding box center [686, 440] width 376 height 36
type input "AZ"
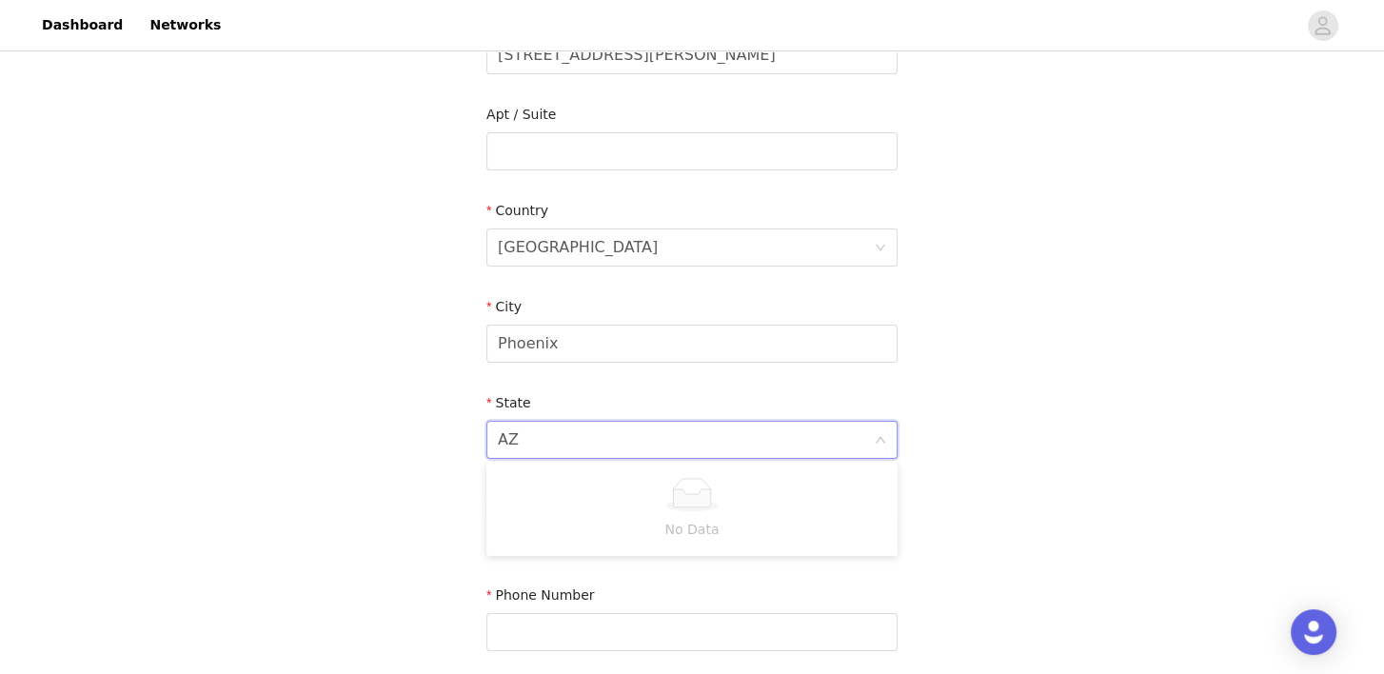
click at [488, 452] on div "AZ AZ" at bounding box center [691, 440] width 411 height 38
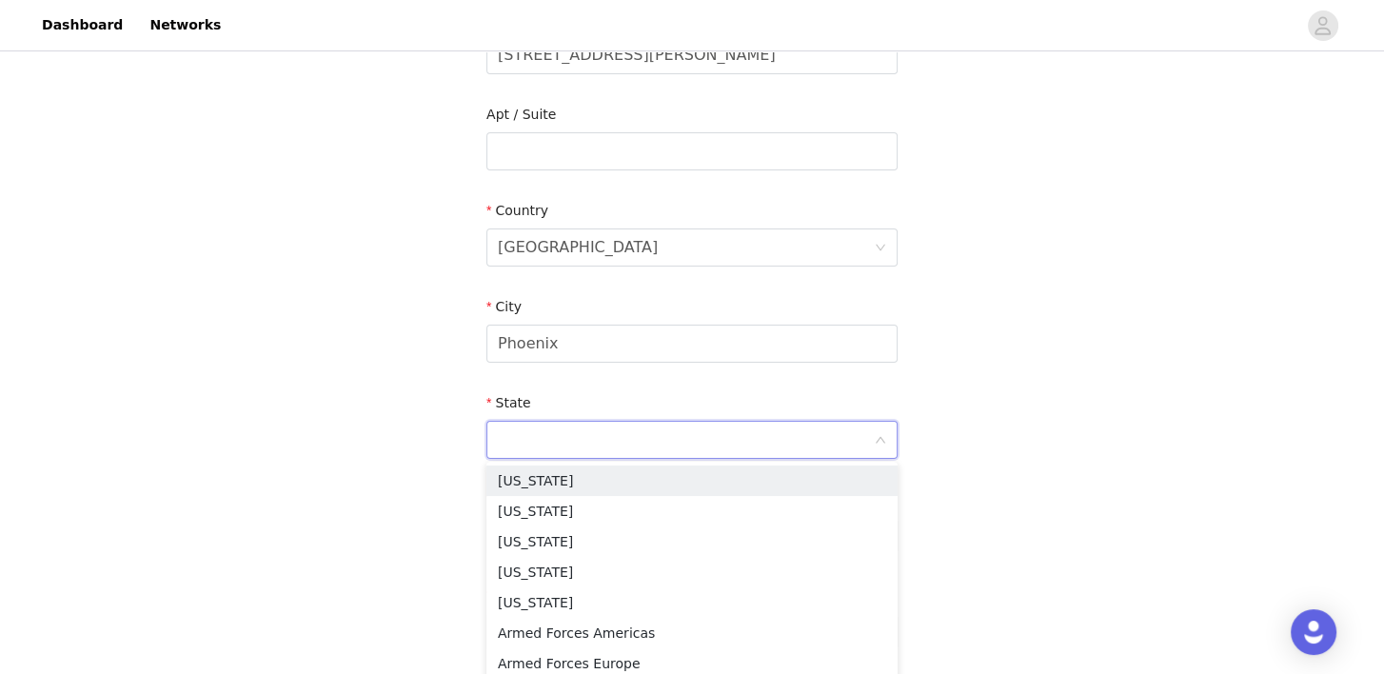
type input "A"
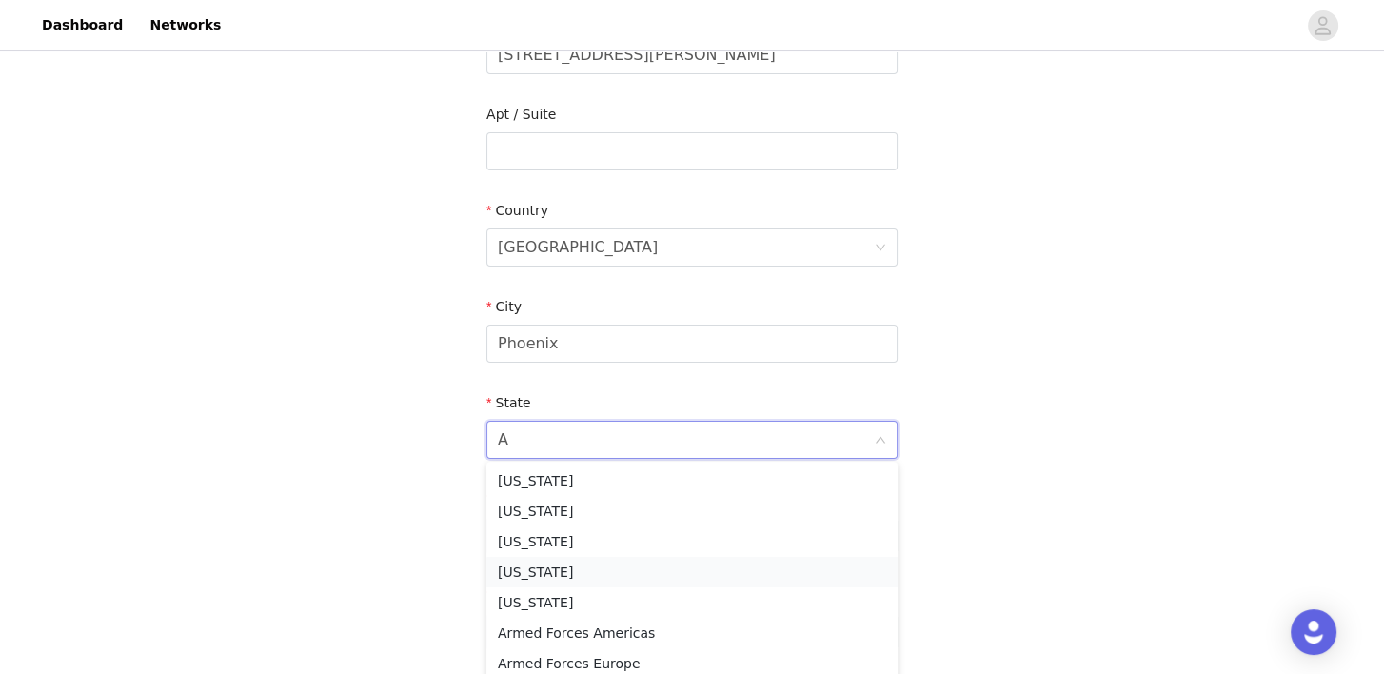
click at [506, 582] on li "[US_STATE]" at bounding box center [691, 572] width 411 height 30
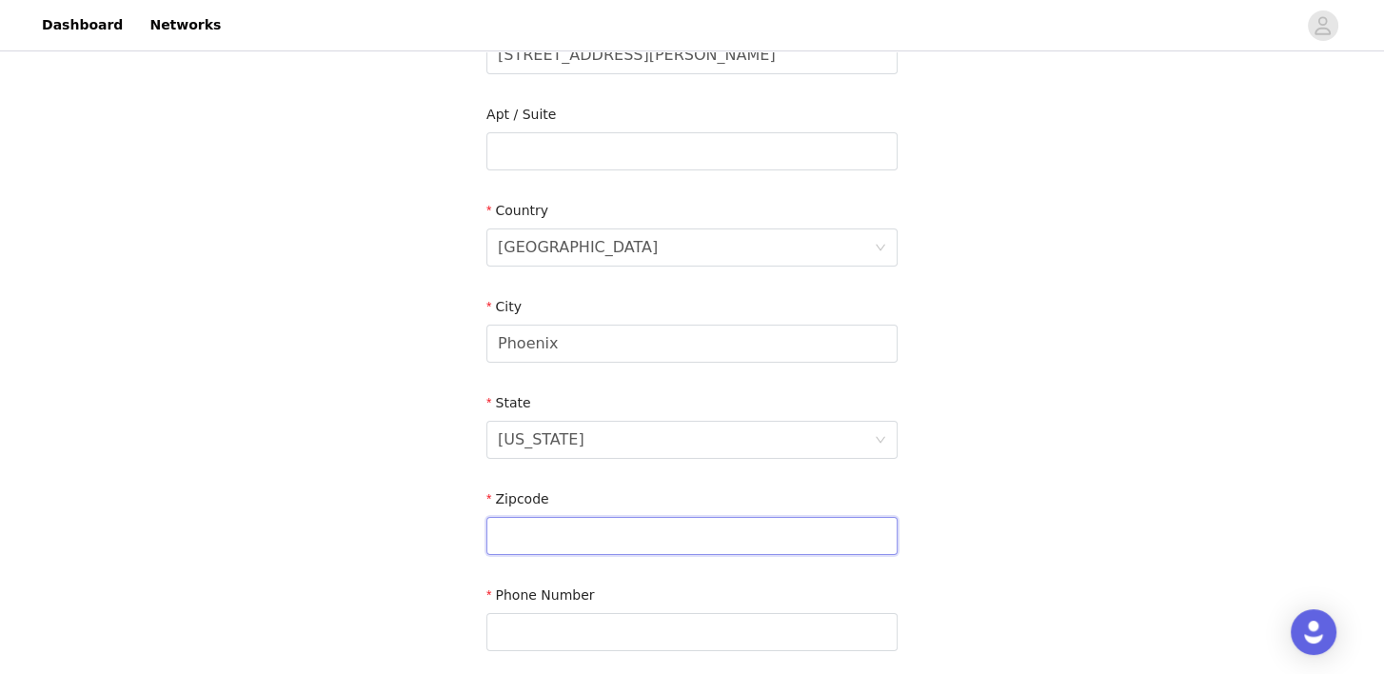
click at [508, 528] on input "text" at bounding box center [691, 536] width 411 height 38
type input "85027"
click at [367, 558] on div "STEP 5 OF 6 Shipping Information Email [EMAIL_ADDRESS][DOMAIN_NAME] First Name …" at bounding box center [692, 151] width 1384 height 1106
click at [543, 618] on input "text" at bounding box center [691, 632] width 411 height 38
type input "5203058530"
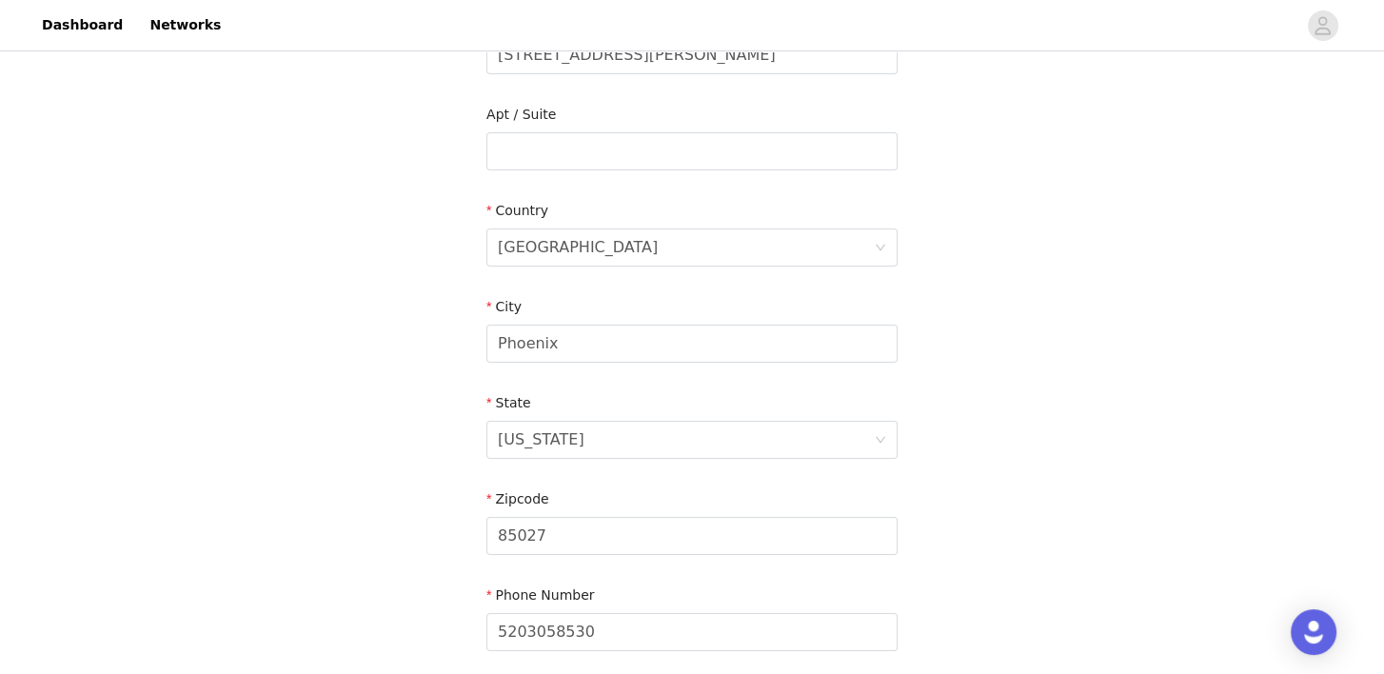
click at [383, 570] on div "STEP 5 OF 6 Shipping Information Email [EMAIL_ADDRESS][DOMAIN_NAME] First Name …" at bounding box center [692, 151] width 1384 height 1106
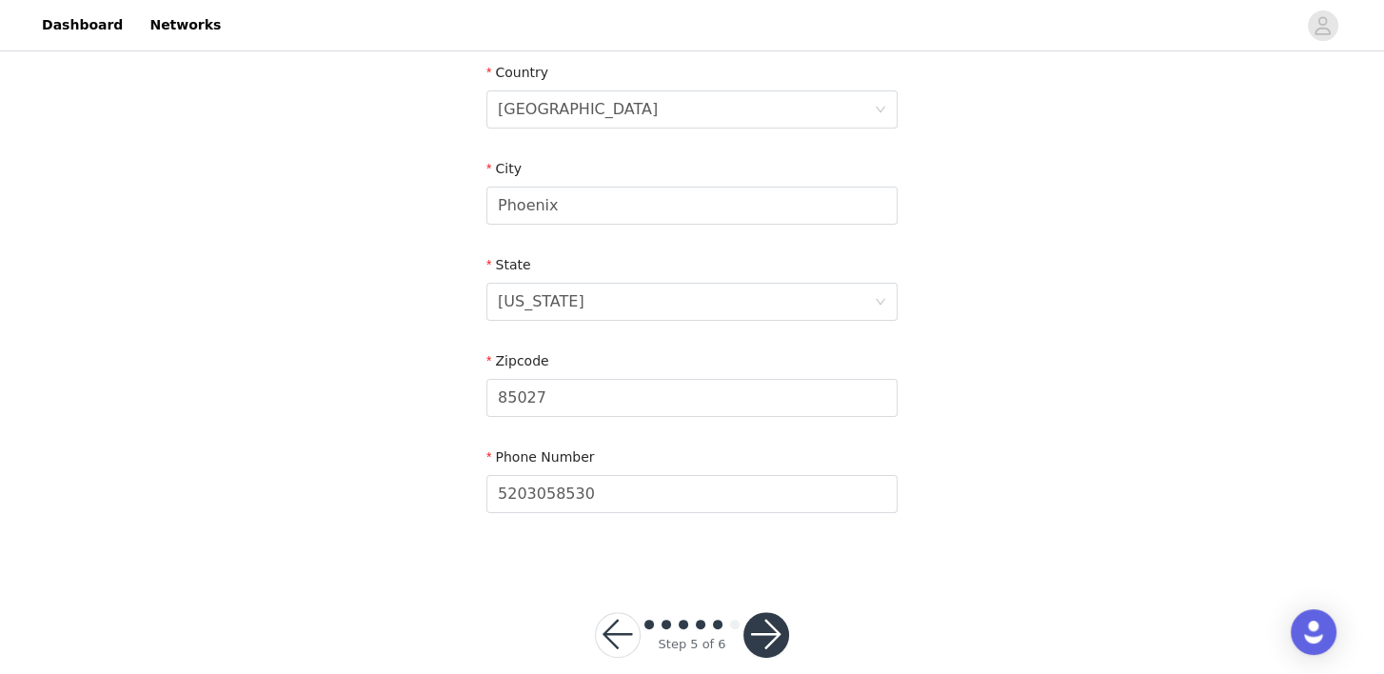
scroll to position [624, 0]
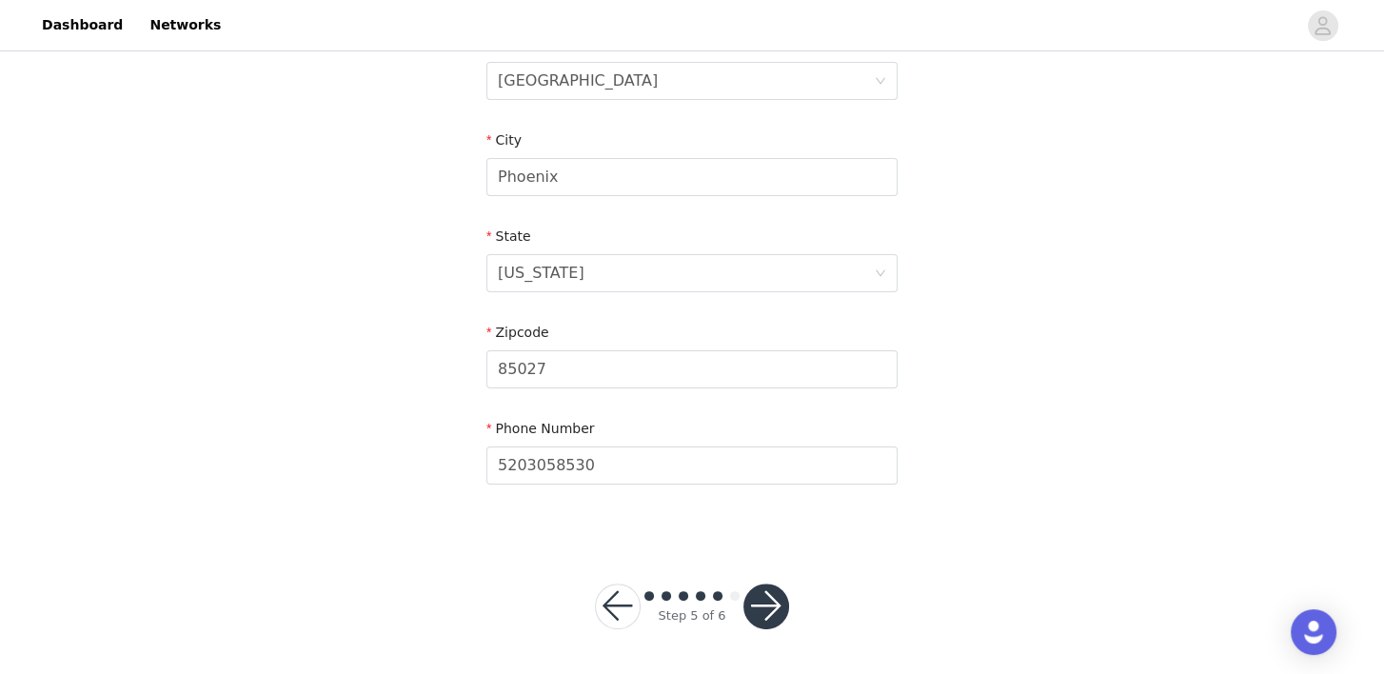
click at [768, 604] on button "button" at bounding box center [767, 607] width 46 height 46
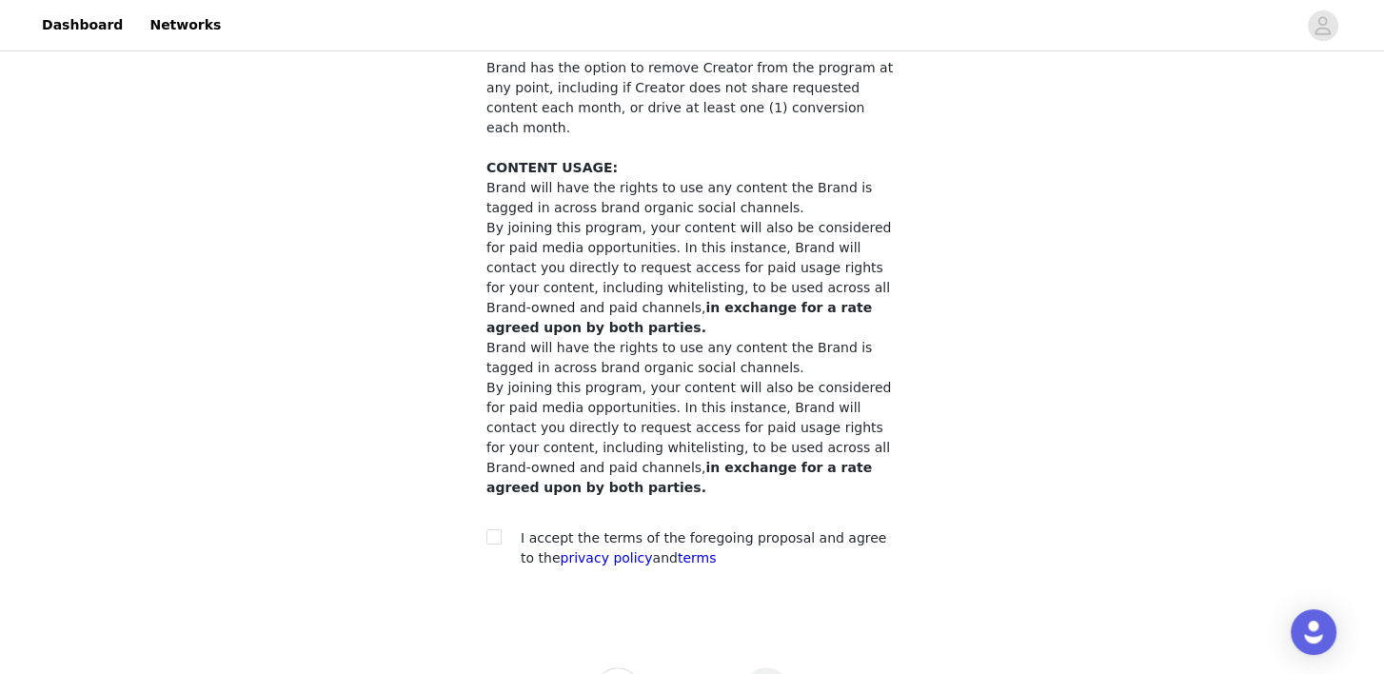
scroll to position [526, 0]
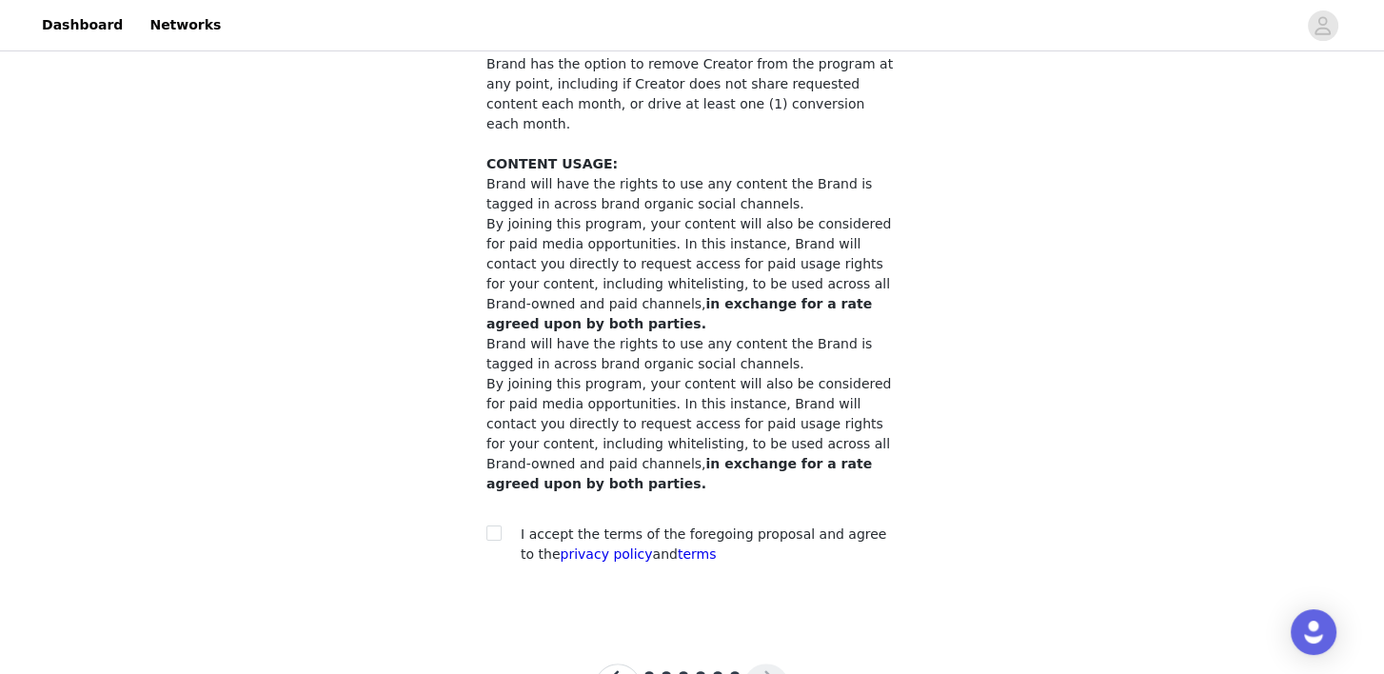
click at [876, 525] on div "I accept the terms of the foregoing proposal and agree to the privacy policy an…" at bounding box center [691, 549] width 411 height 48
click at [491, 526] on input "checkbox" at bounding box center [492, 532] width 13 height 13
checkbox input "true"
click at [754, 664] on button "button" at bounding box center [767, 687] width 46 height 46
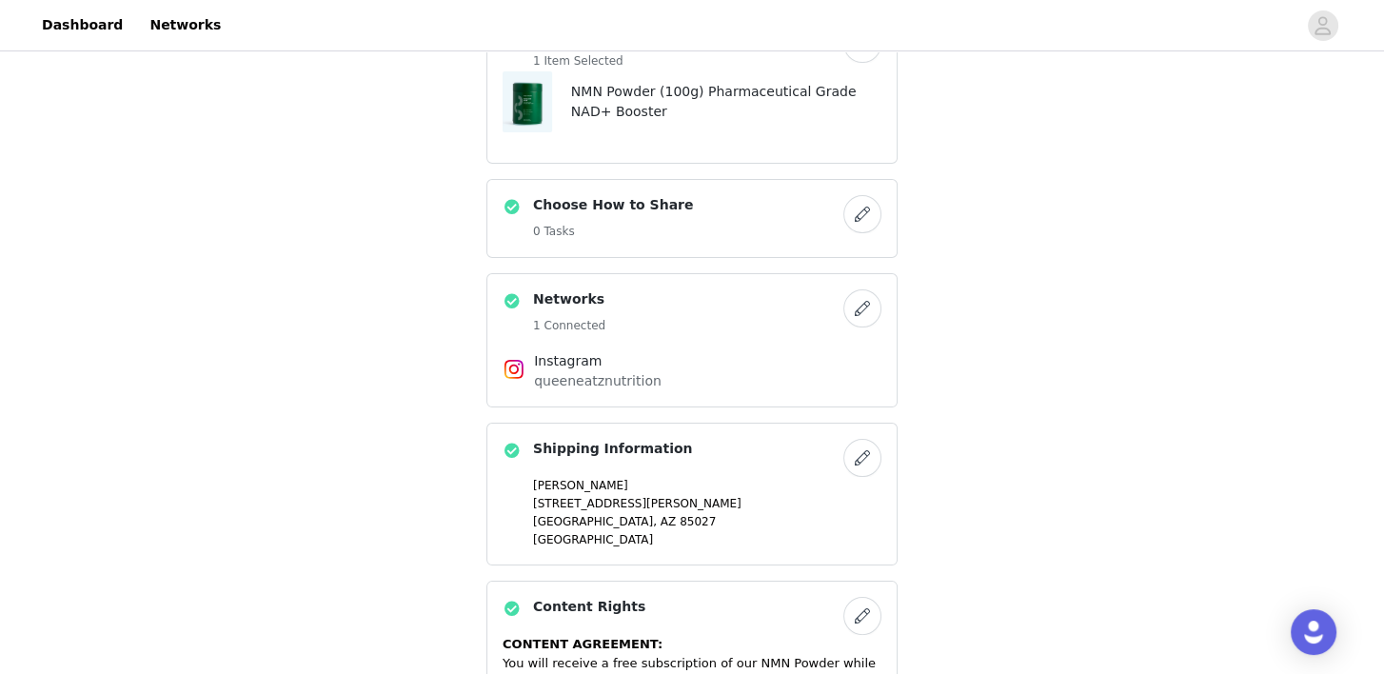
scroll to position [449, 0]
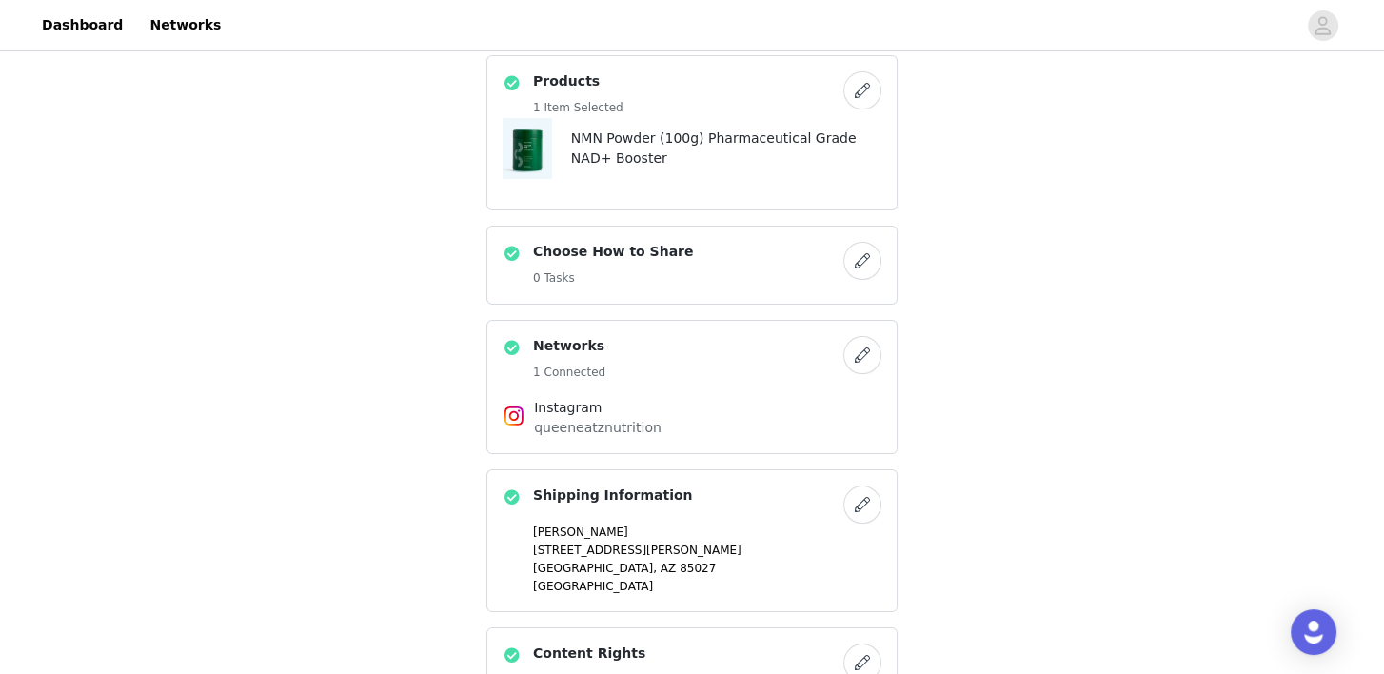
click at [1030, 211] on div "Simply Nootropics Partnership Program Payments Commission Products 1 Item Selec…" at bounding box center [692, 578] width 1384 height 1944
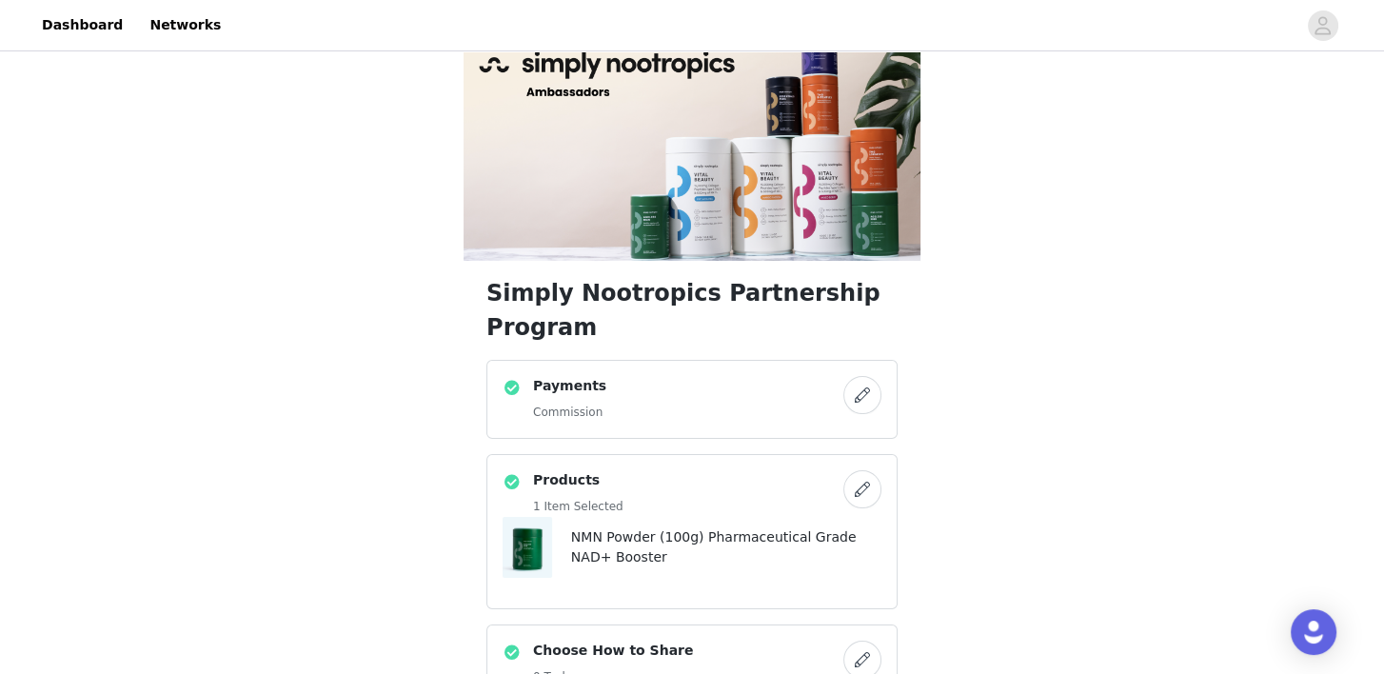
scroll to position [0, 0]
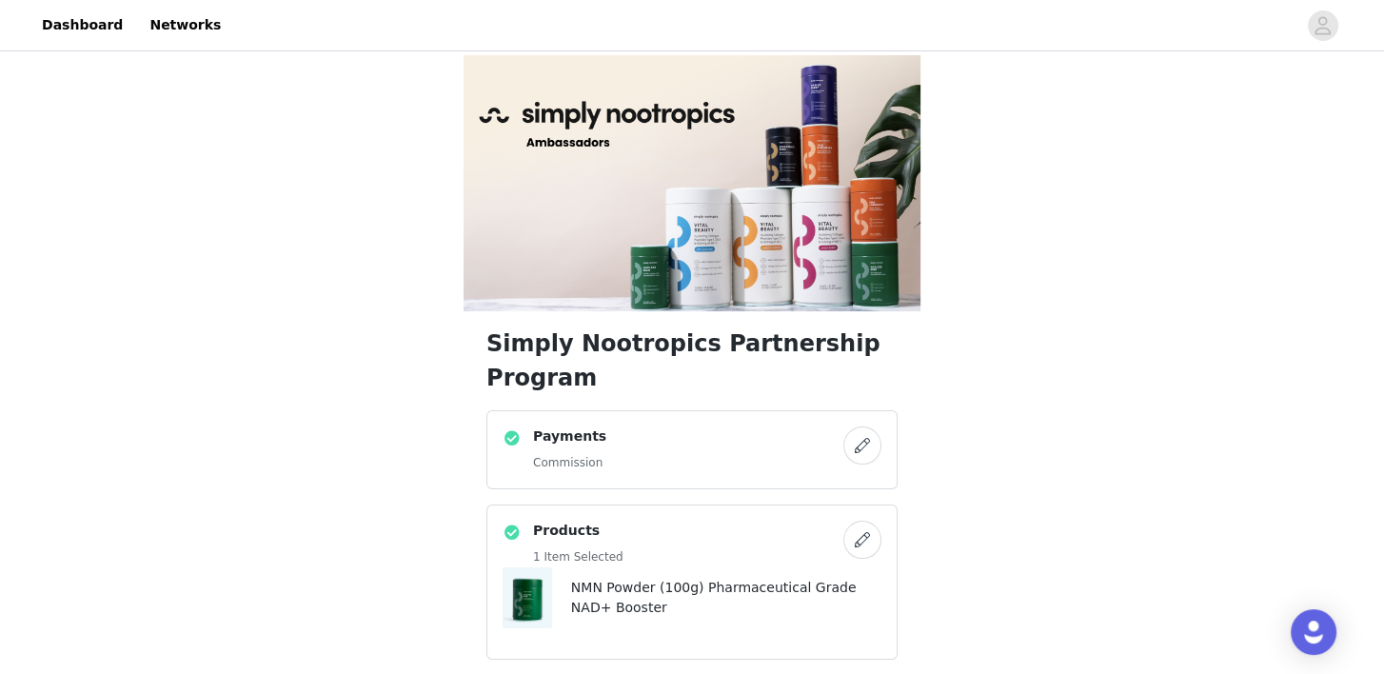
click at [862, 427] on button "button" at bounding box center [862, 446] width 38 height 38
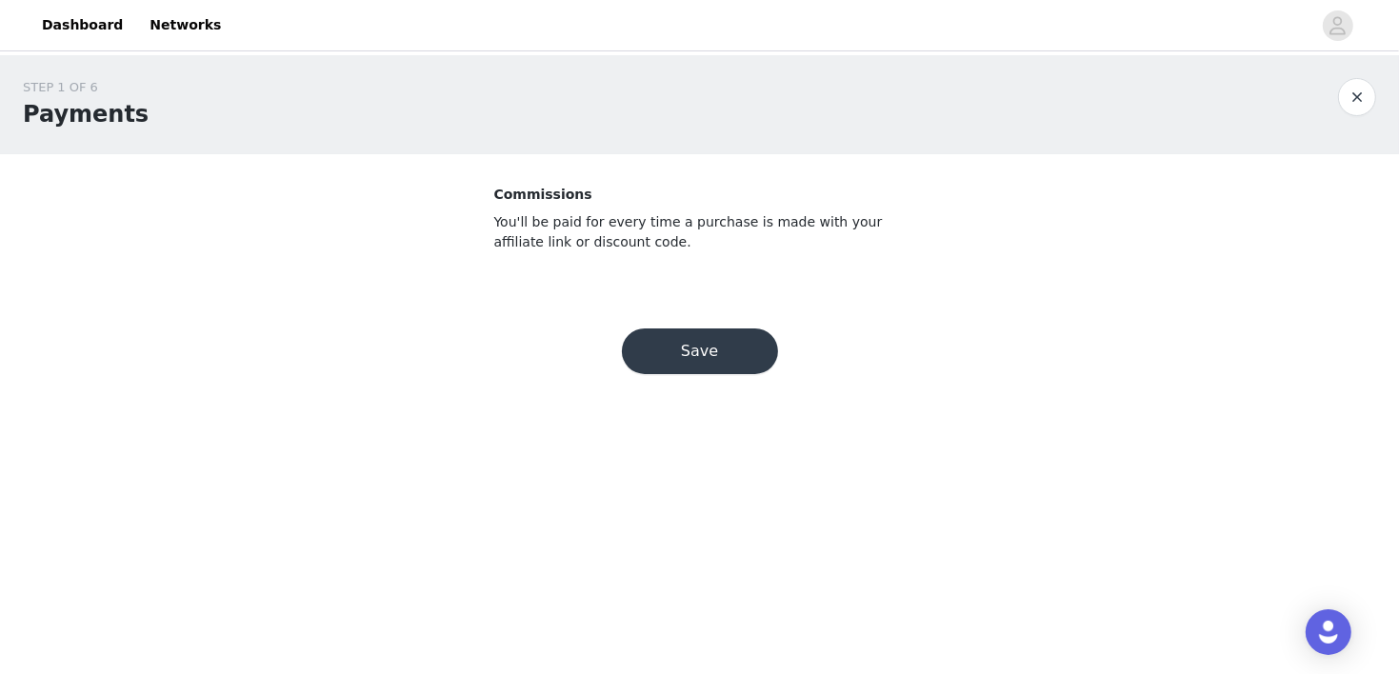
click at [721, 346] on button "Save" at bounding box center [700, 351] width 156 height 46
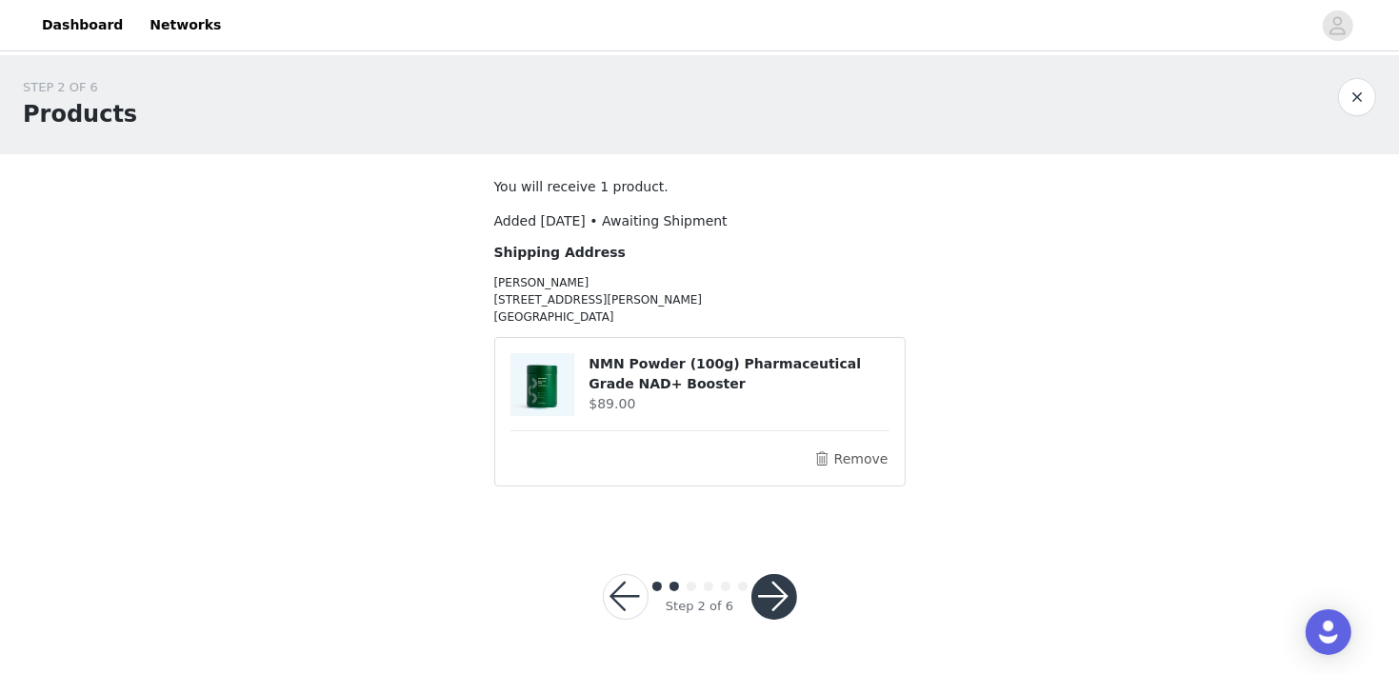
click at [784, 600] on button "button" at bounding box center [774, 597] width 46 height 46
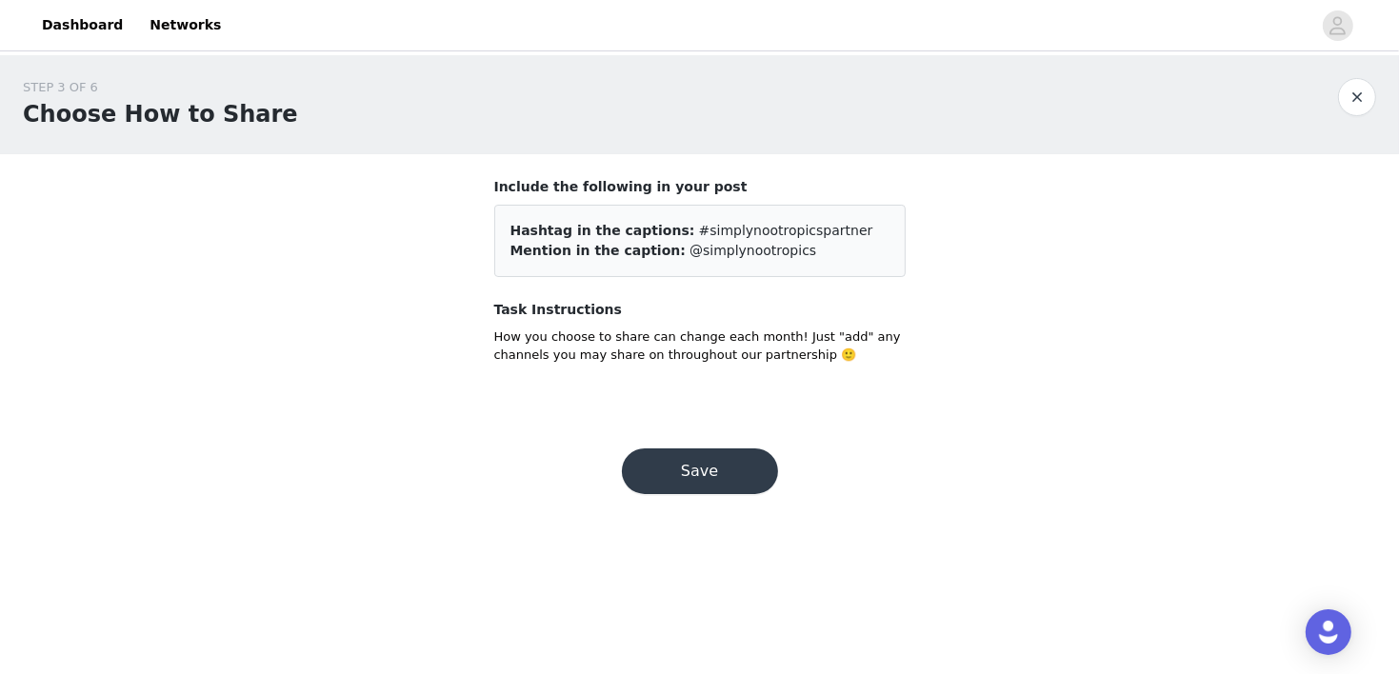
click at [718, 475] on button "Save" at bounding box center [700, 471] width 156 height 46
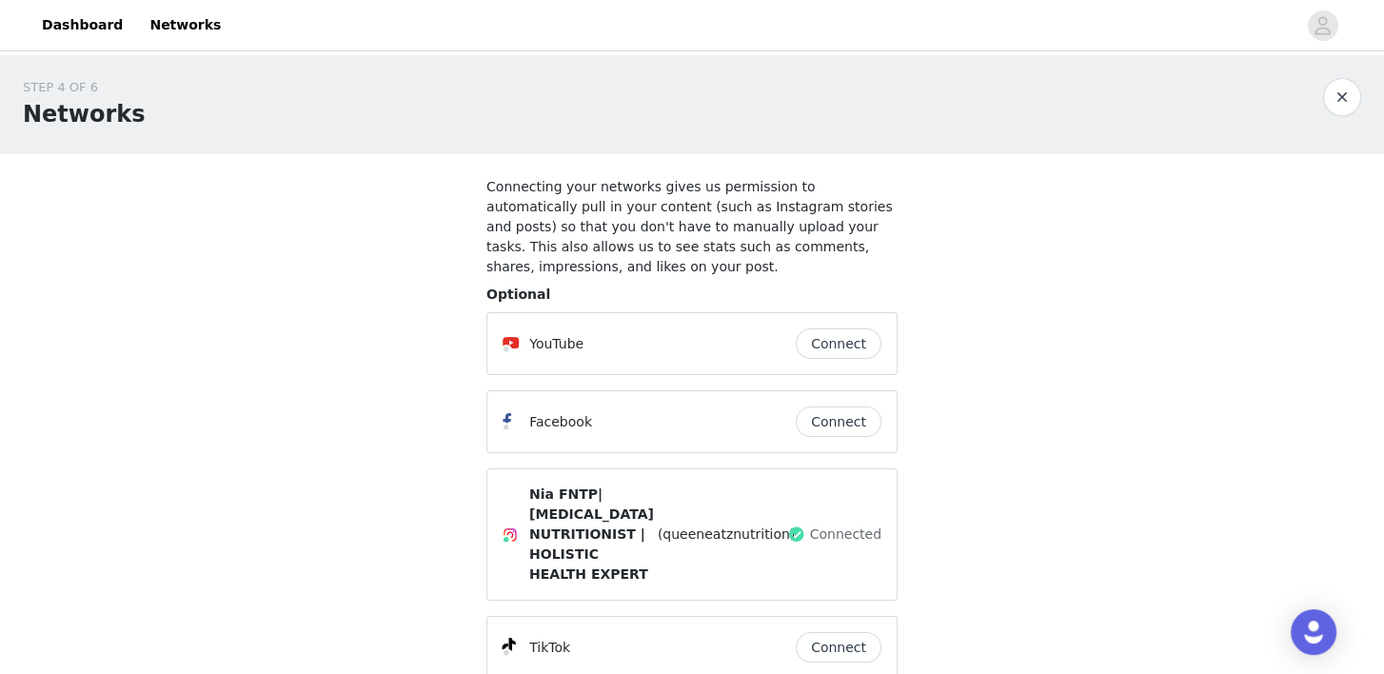
click at [1000, 485] on div "STEP 4 OF 6 Networks Connecting your networks gives us permission to automatica…" at bounding box center [692, 386] width 1384 height 662
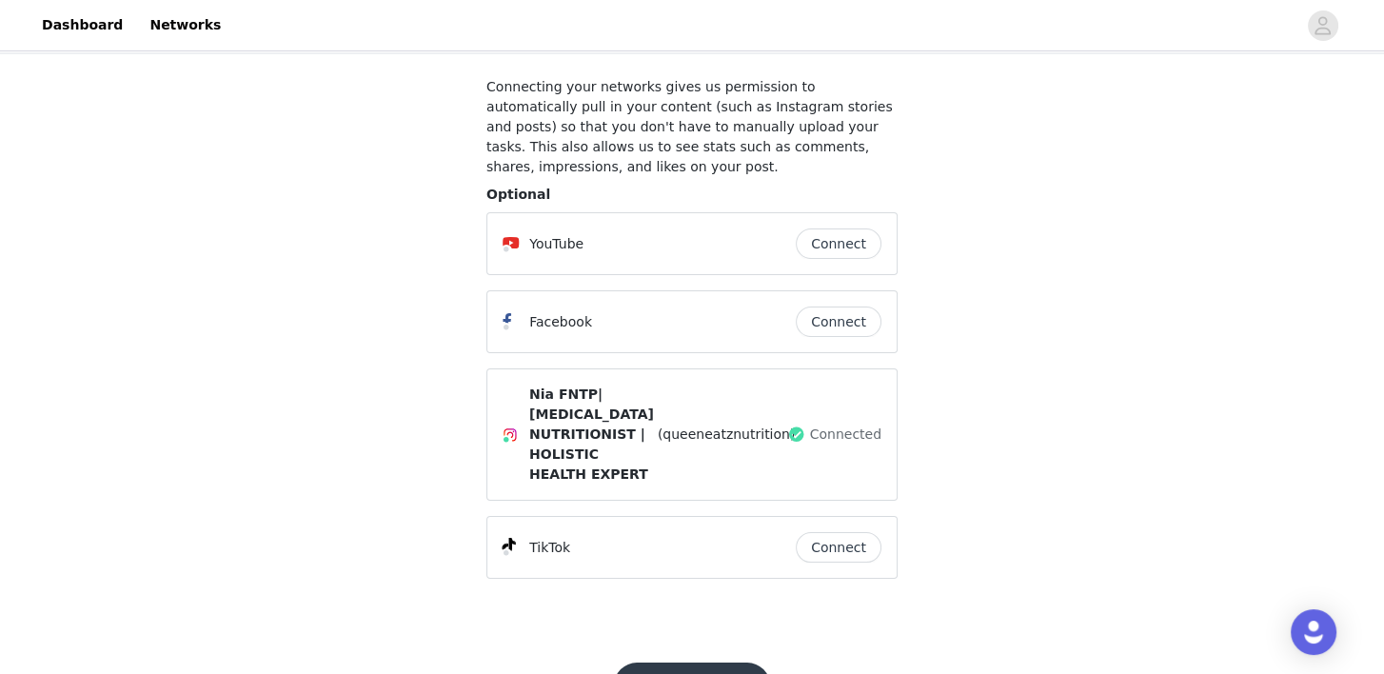
scroll to position [137, 0]
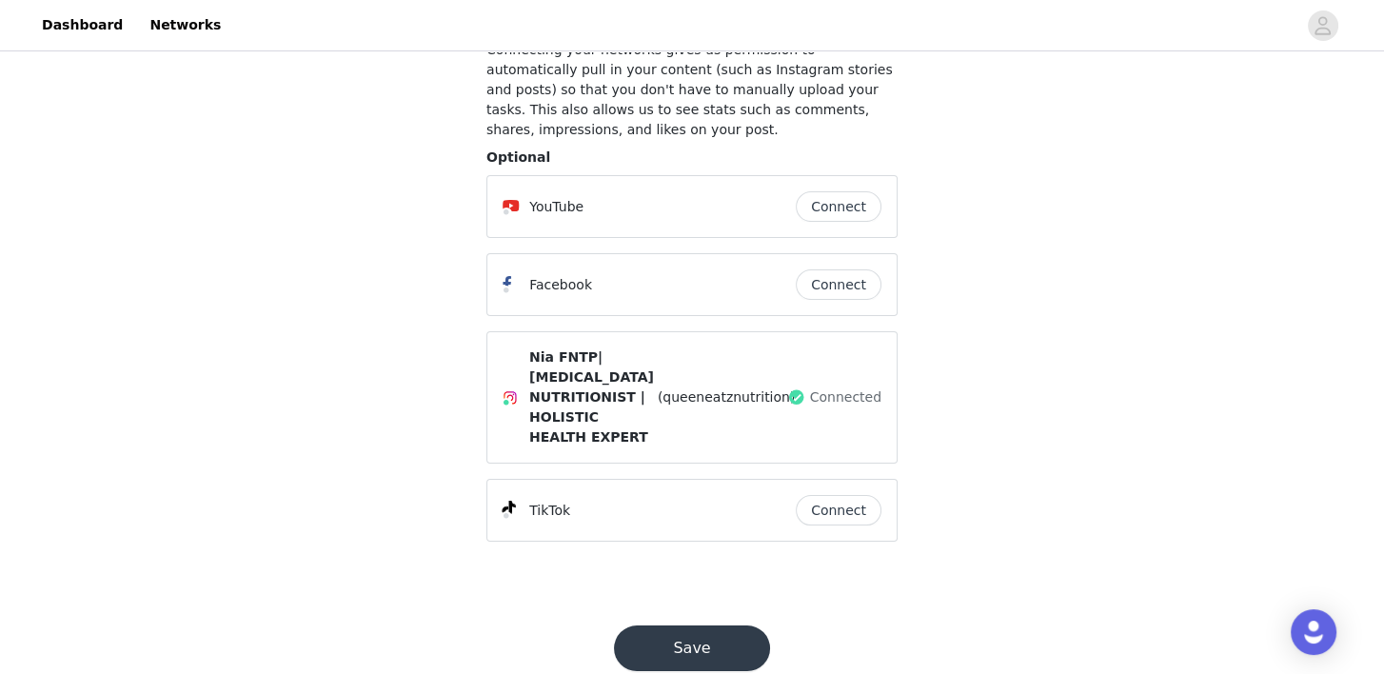
click at [670, 625] on button "Save" at bounding box center [692, 648] width 156 height 46
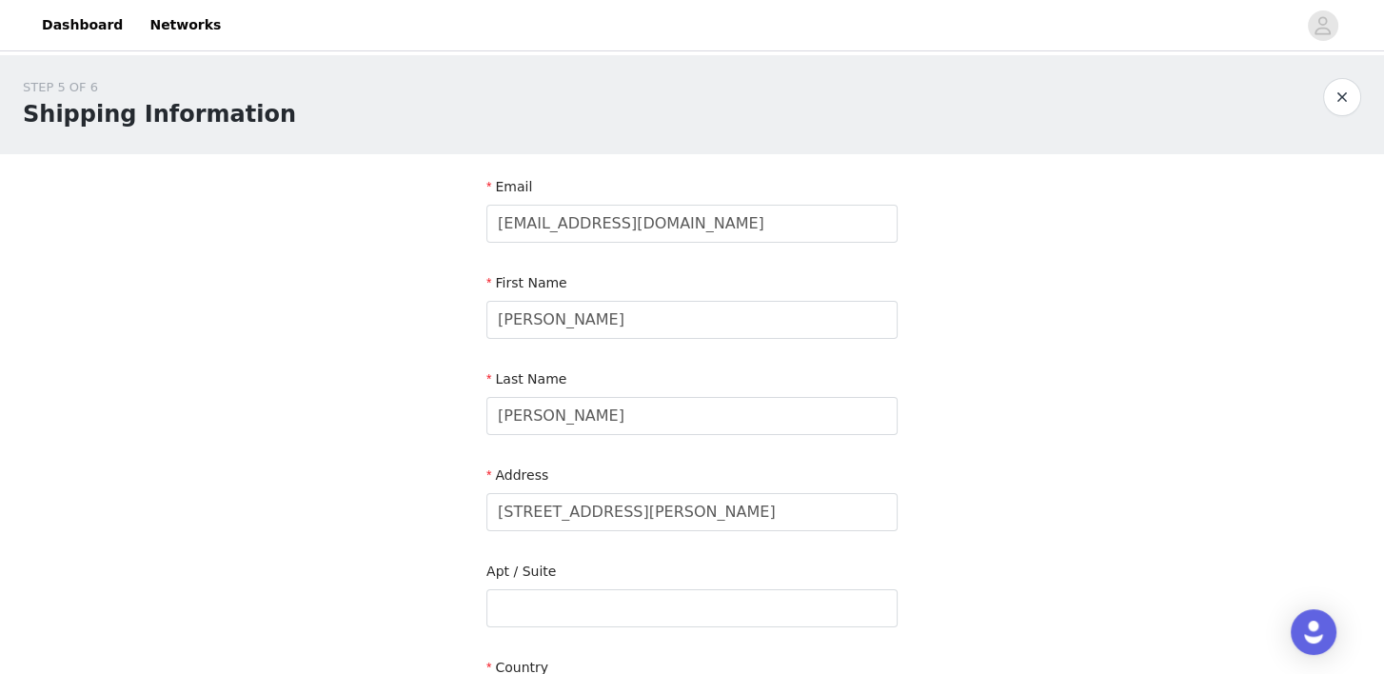
click at [1021, 339] on div "STEP 5 OF 6 Shipping Information Email [EMAIL_ADDRESS][DOMAIN_NAME] First Name …" at bounding box center [692, 608] width 1384 height 1106
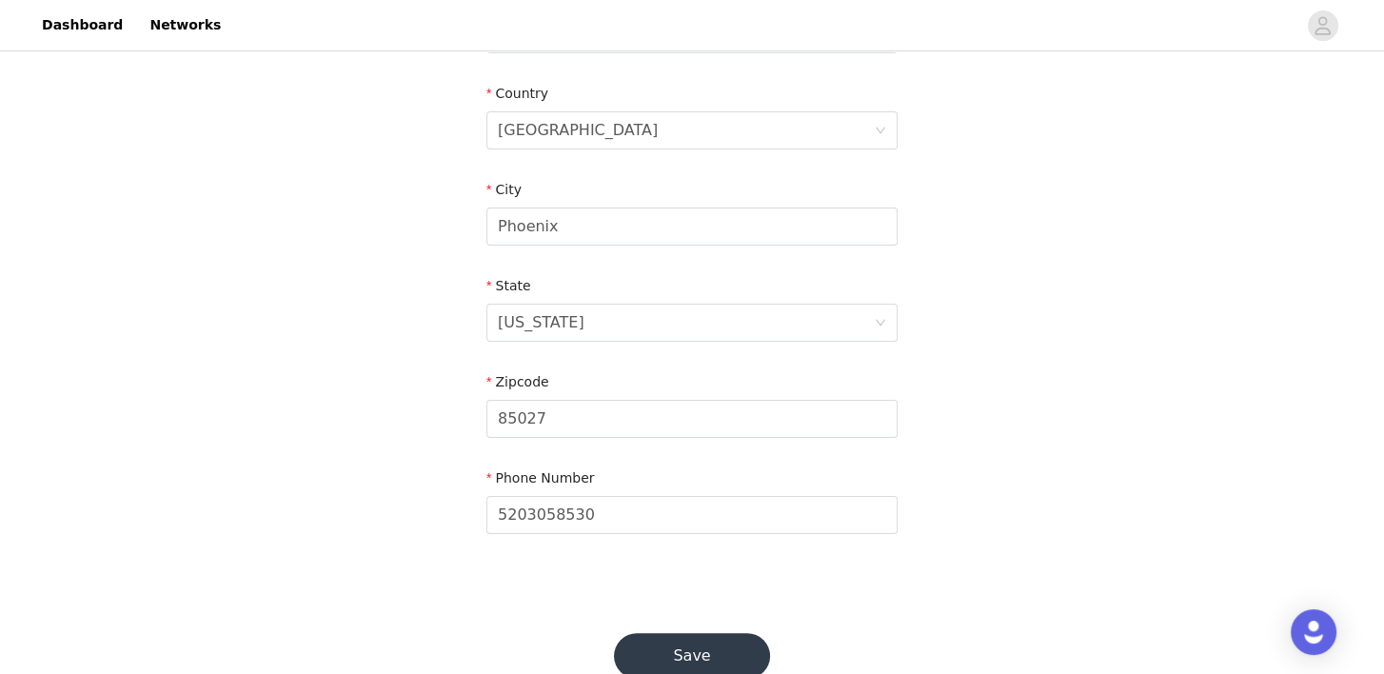
scroll to position [624, 0]
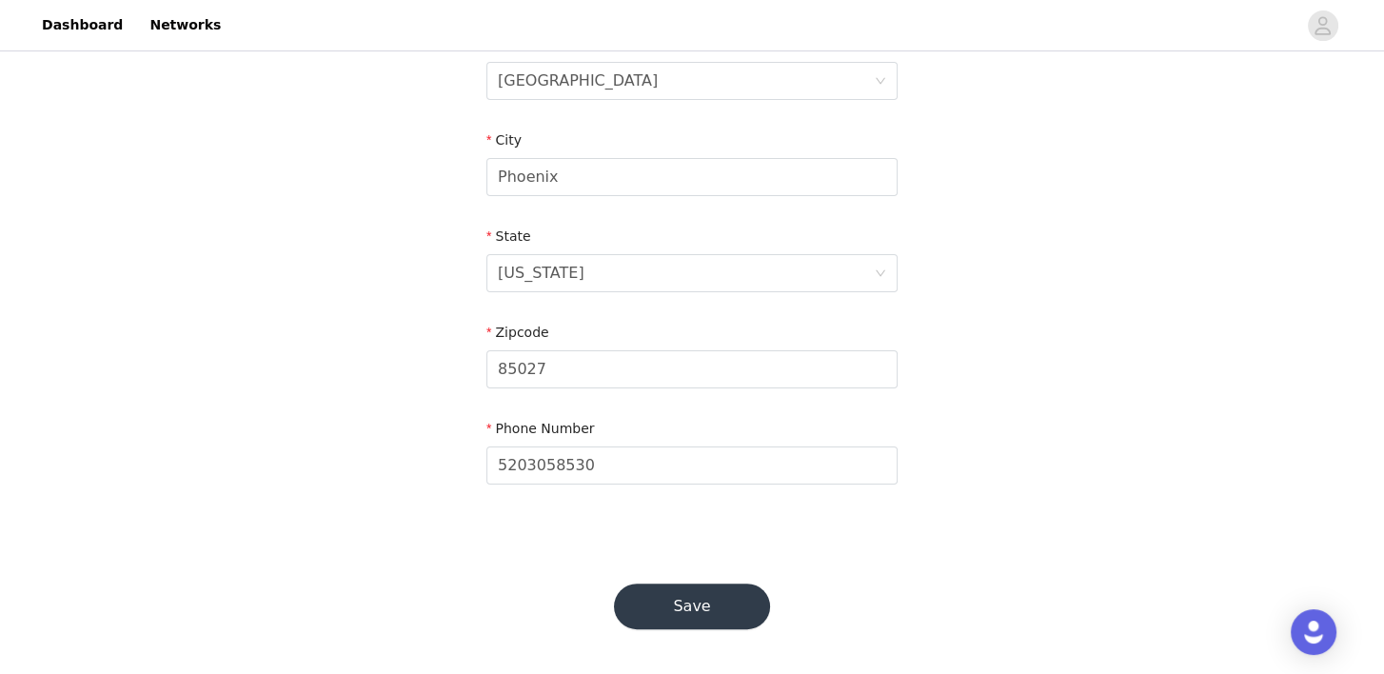
click at [757, 619] on button "Save" at bounding box center [692, 607] width 156 height 46
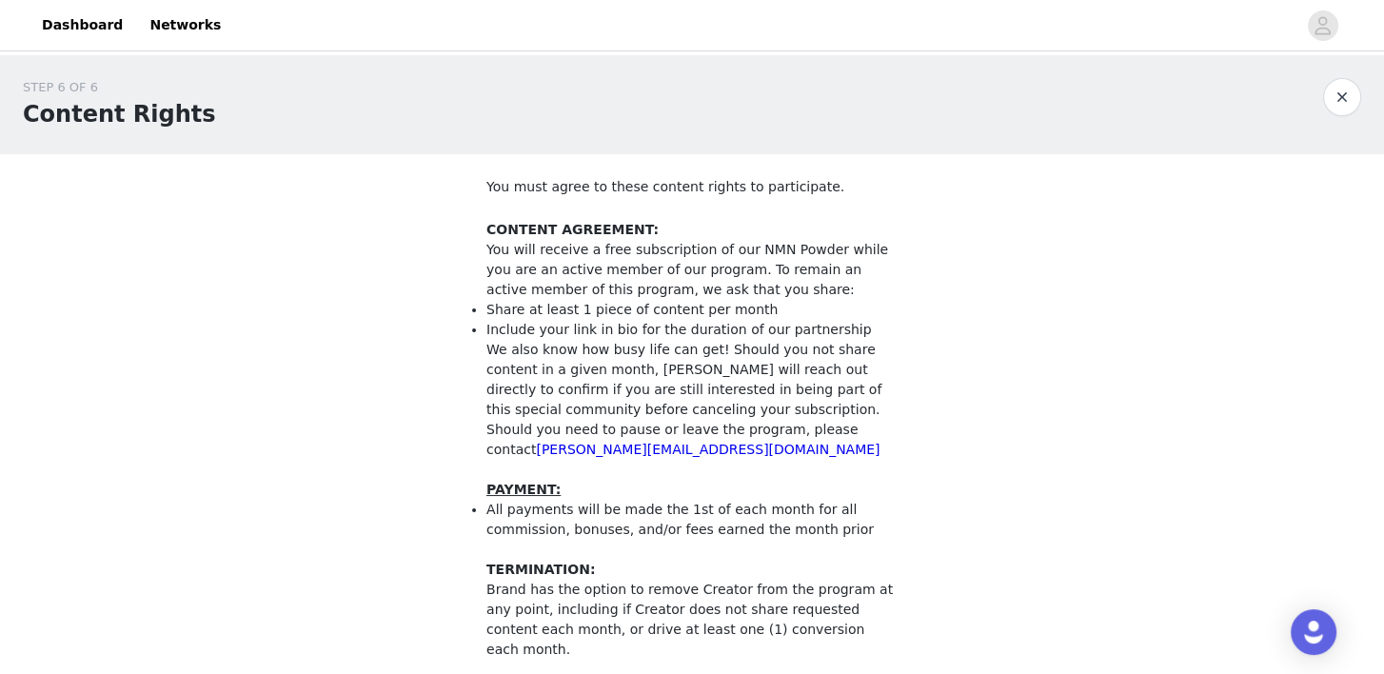
click at [1084, 335] on div "STEP 6 OF 6 Content Rights You must agree to these content rights to participat…" at bounding box center [692, 599] width 1384 height 1088
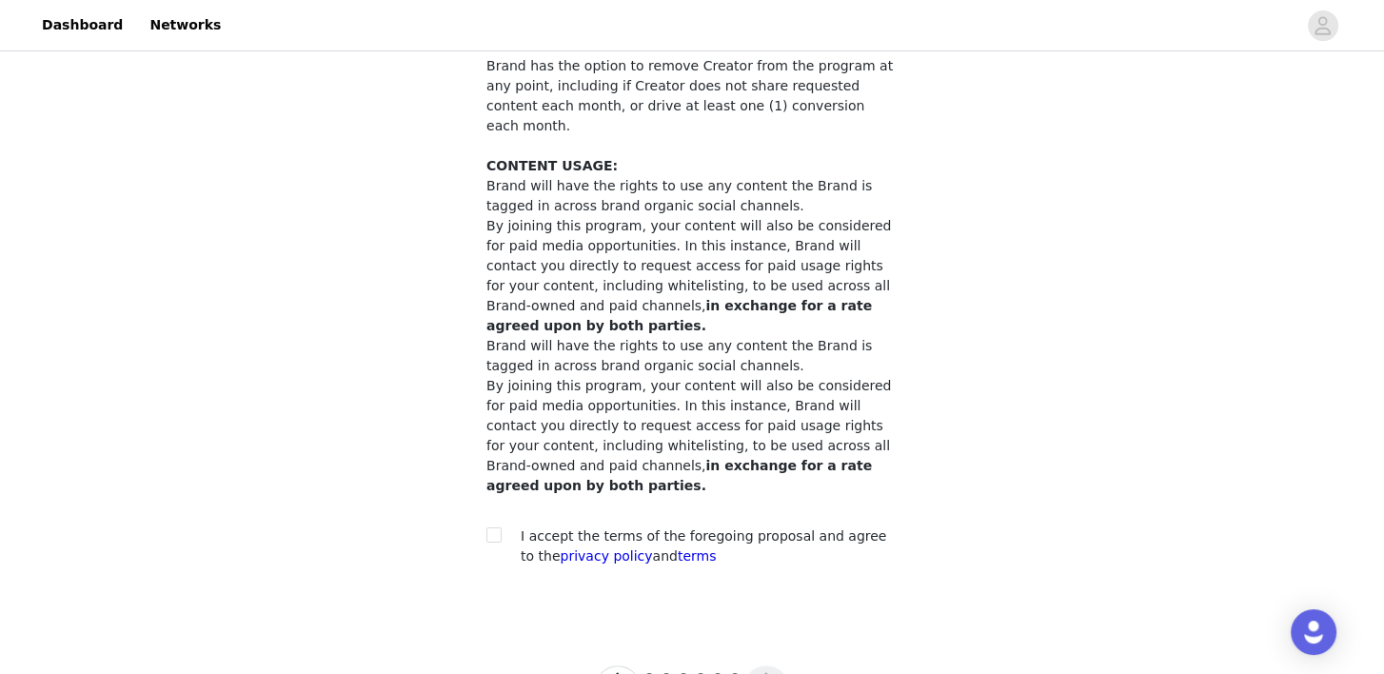
scroll to position [526, 0]
click at [499, 526] on input "checkbox" at bounding box center [492, 532] width 13 height 13
checkbox input "true"
click at [762, 664] on button "button" at bounding box center [767, 687] width 46 height 46
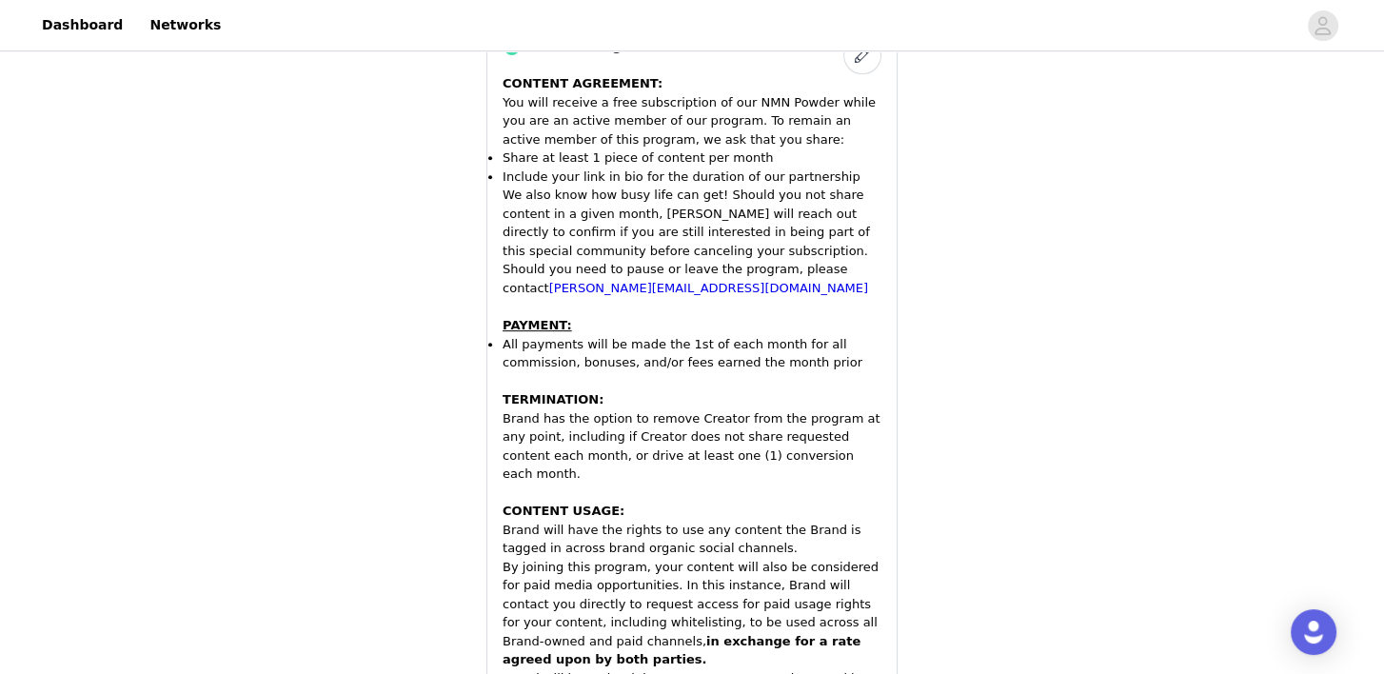
scroll to position [1135, 0]
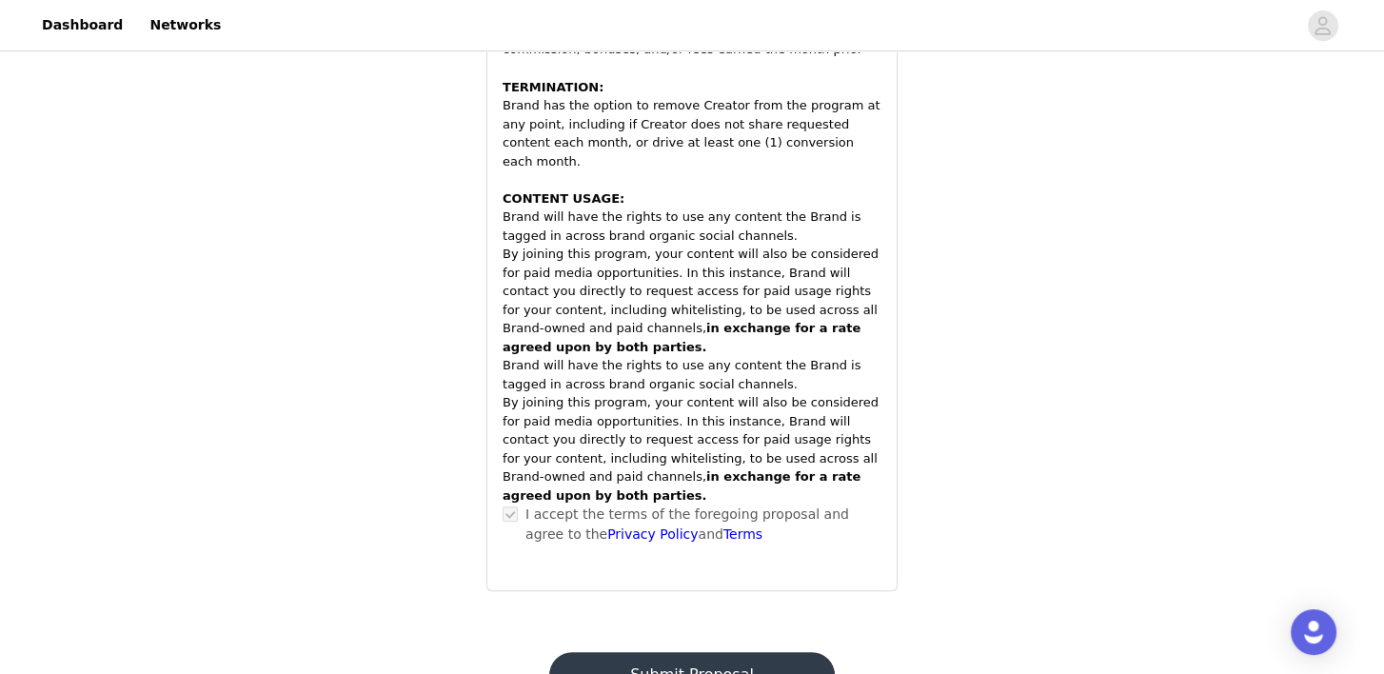
scroll to position [0, 0]
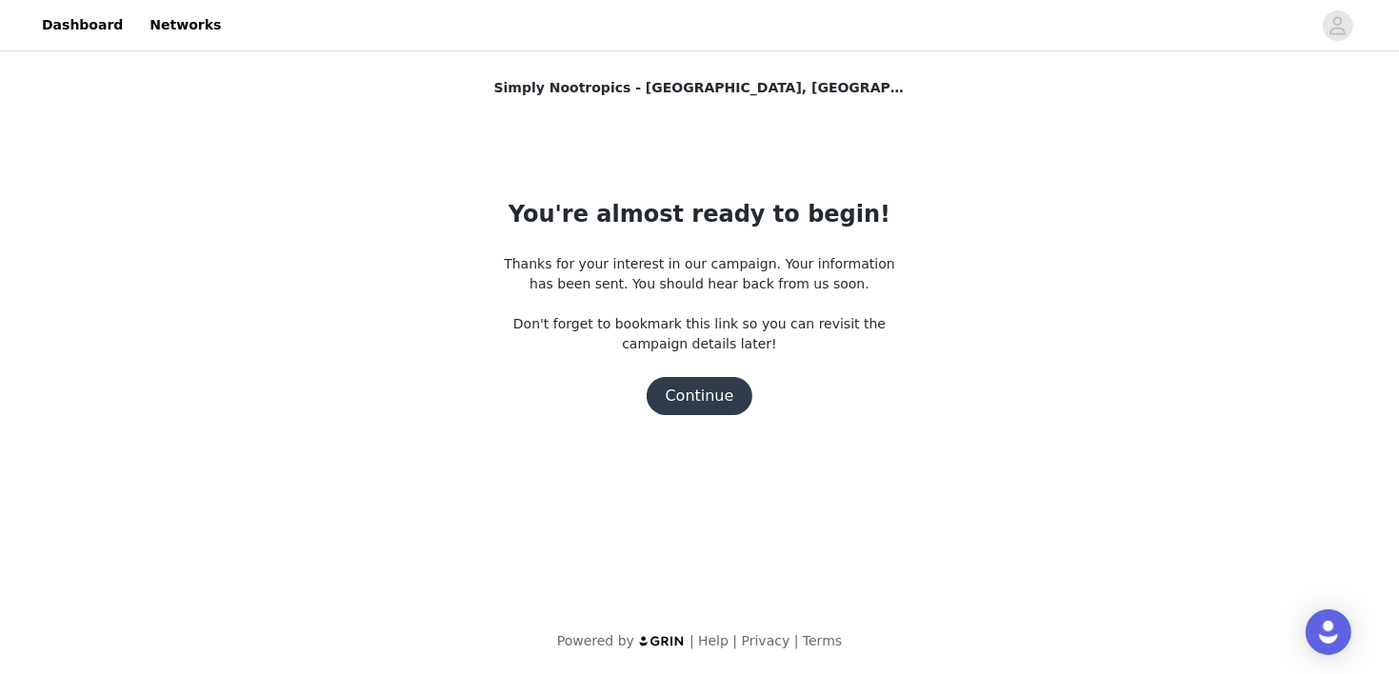
click at [717, 393] on button "Continue" at bounding box center [699, 396] width 107 height 38
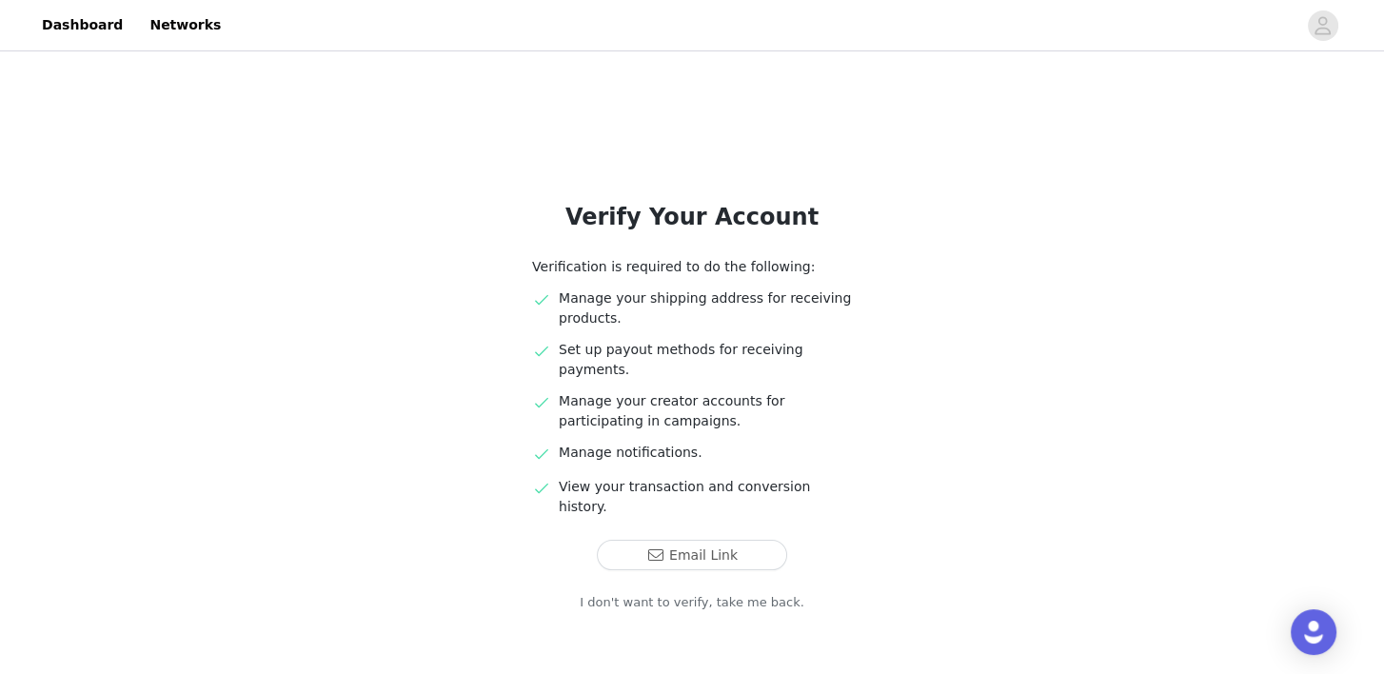
click at [945, 335] on div "Verify Your Account Verification is required to do the following: Manage your s…" at bounding box center [692, 397] width 1384 height 684
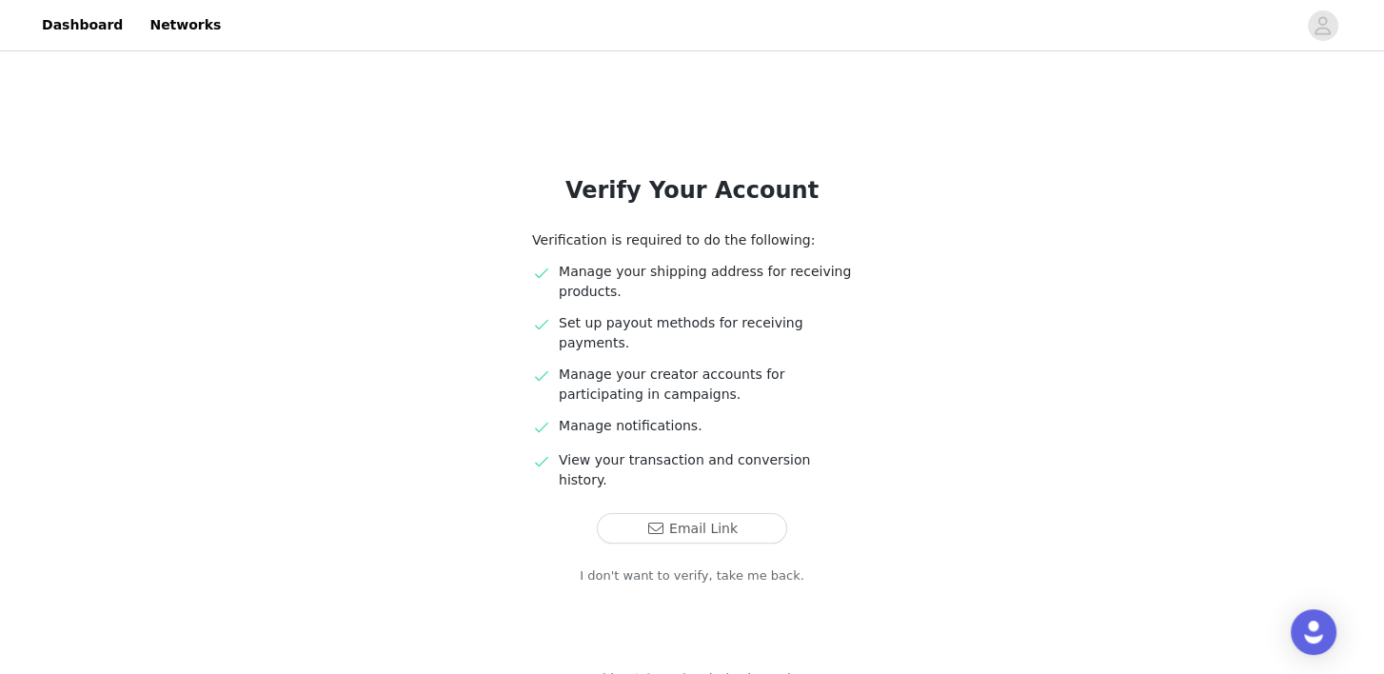
scroll to position [30, 0]
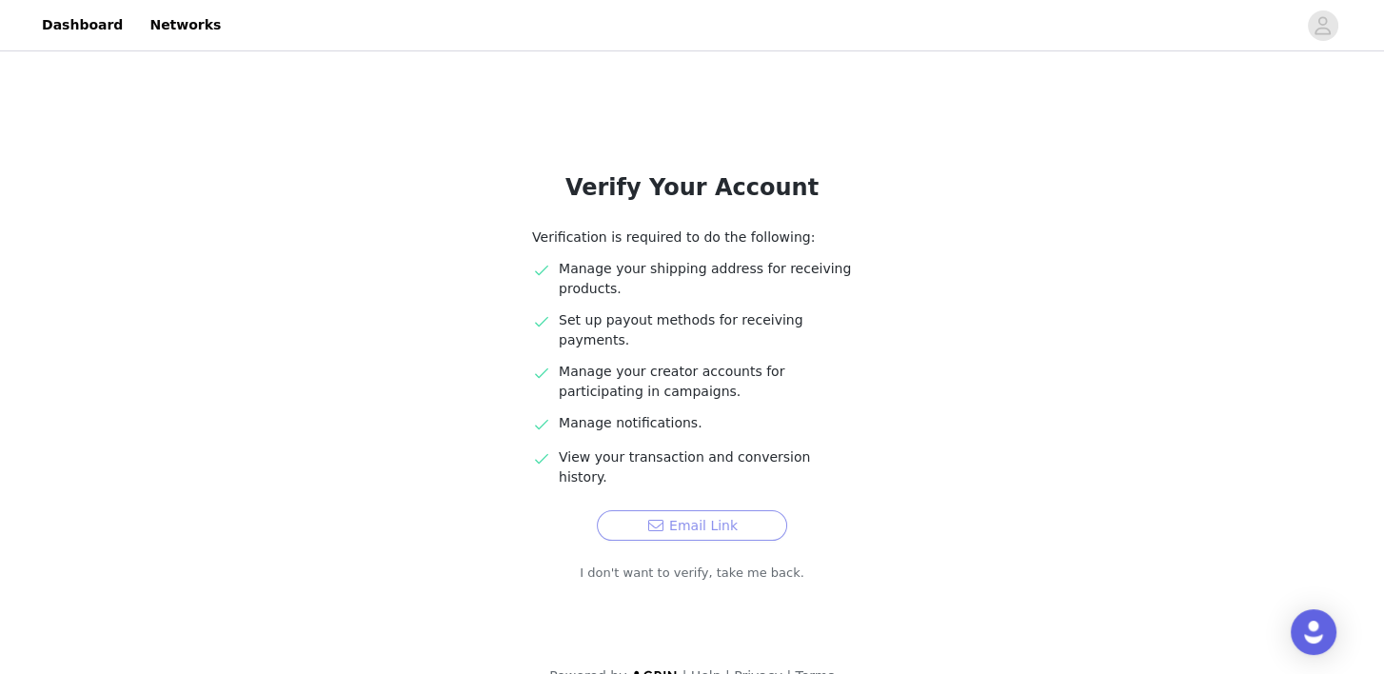
click at [710, 510] on button "Email Link" at bounding box center [692, 525] width 190 height 30
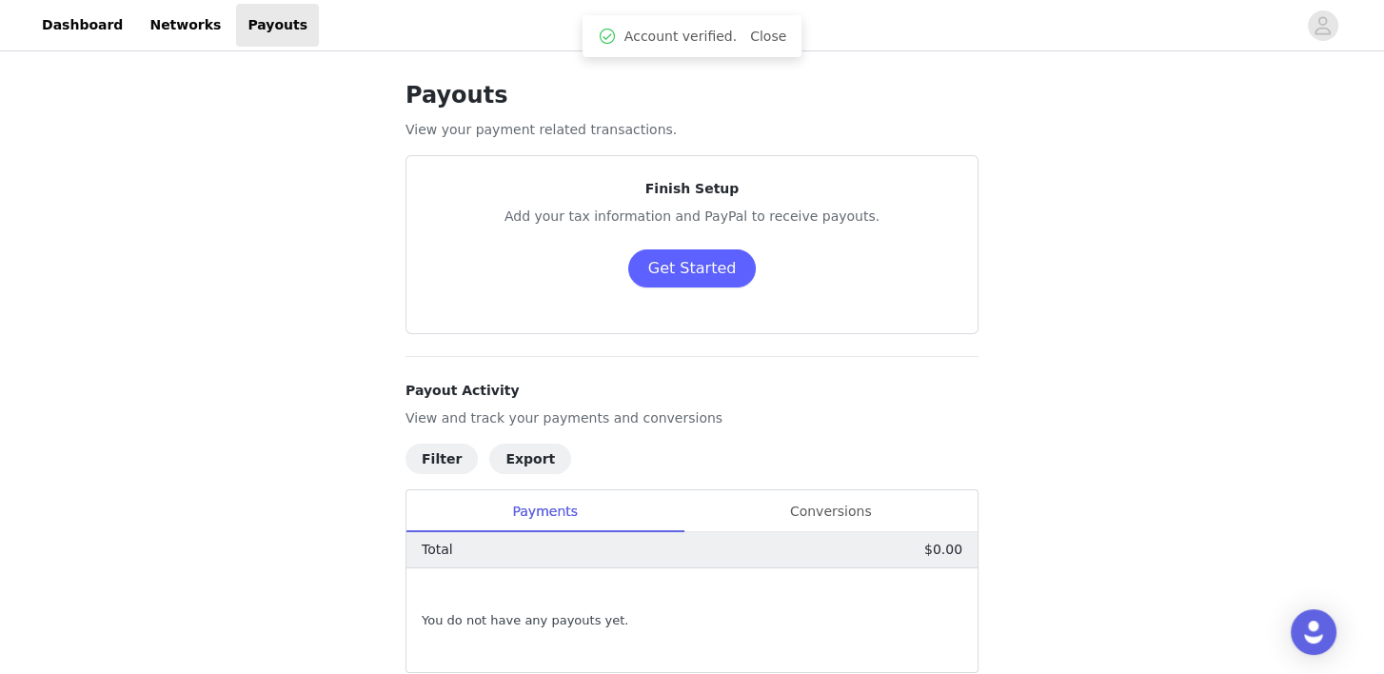
click at [332, 370] on div "Payouts View your payment related transactions. Finish Setup Add your tax infor…" at bounding box center [692, 427] width 1384 height 744
click at [702, 267] on button "Get Started" at bounding box center [692, 268] width 129 height 38
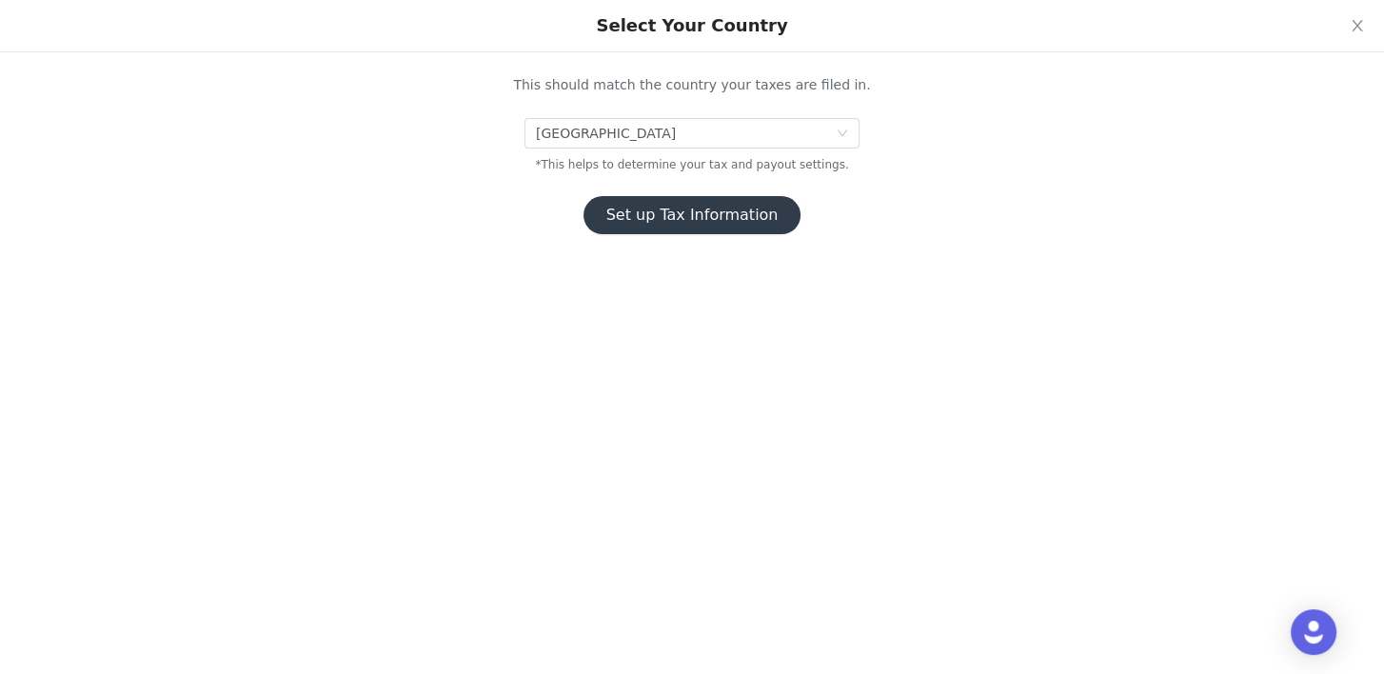
click at [709, 206] on button "Set up Tax Information" at bounding box center [693, 215] width 218 height 38
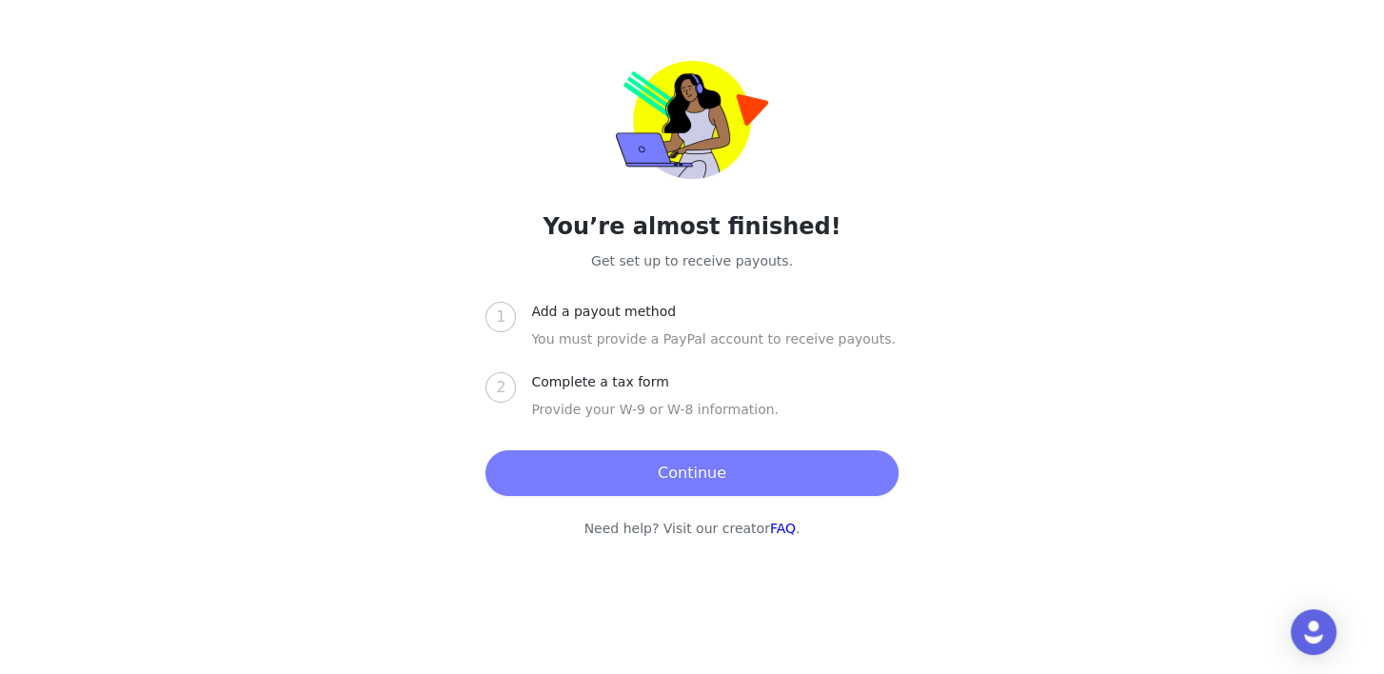
click at [610, 320] on div "Add a payout method" at bounding box center [611, 312] width 160 height 20
click at [603, 456] on button "Continue" at bounding box center [692, 473] width 412 height 46
